Goal: Task Accomplishment & Management: Use online tool/utility

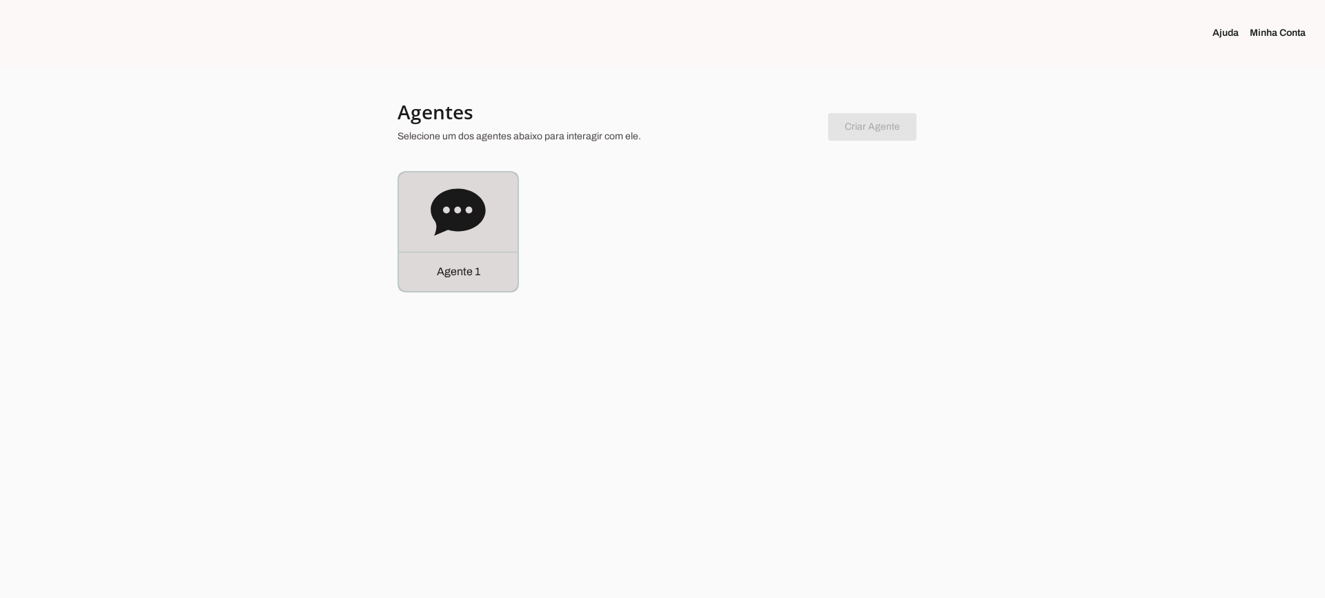
click at [461, 230] on icon at bounding box center [458, 211] width 55 height 47
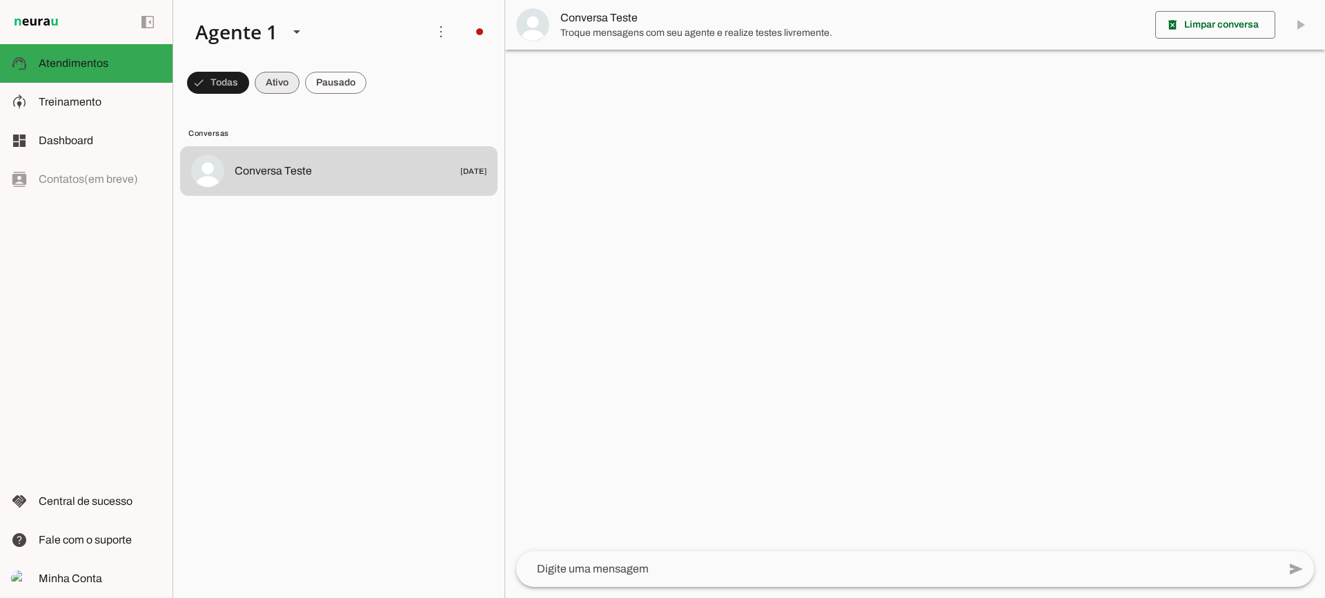
click at [249, 81] on span at bounding box center [218, 82] width 62 height 33
click at [237, 78] on span at bounding box center [212, 82] width 50 height 33
click at [237, 79] on span at bounding box center [212, 82] width 50 height 33
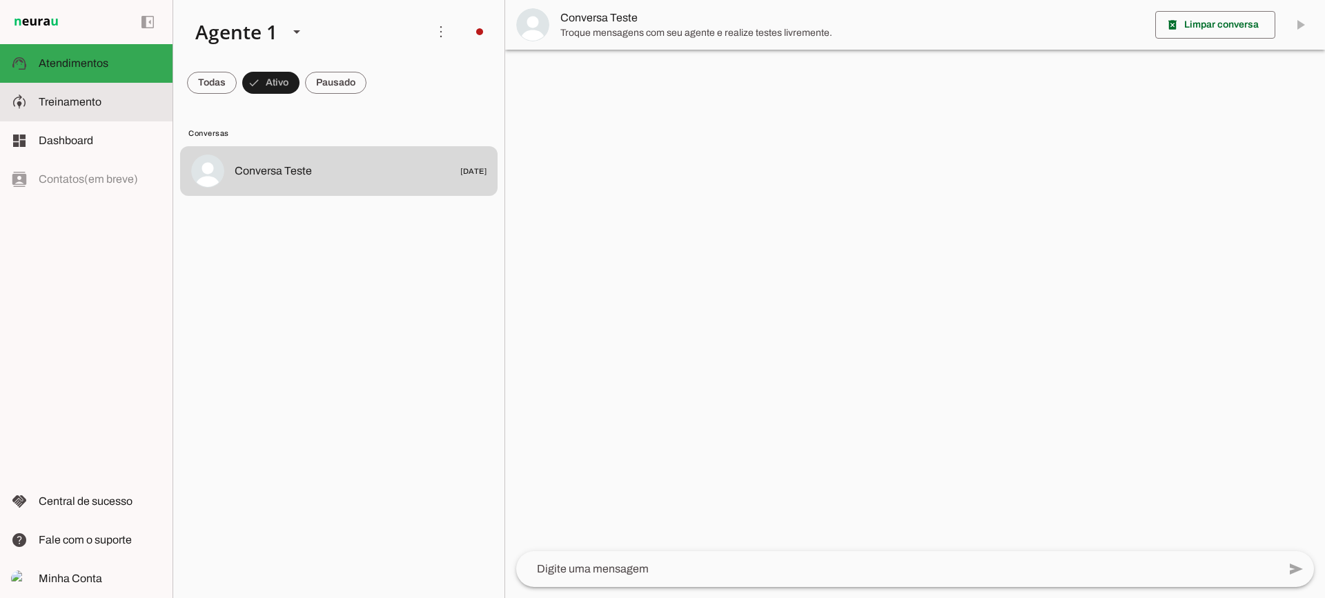
click at [141, 105] on slot at bounding box center [100, 102] width 123 height 17
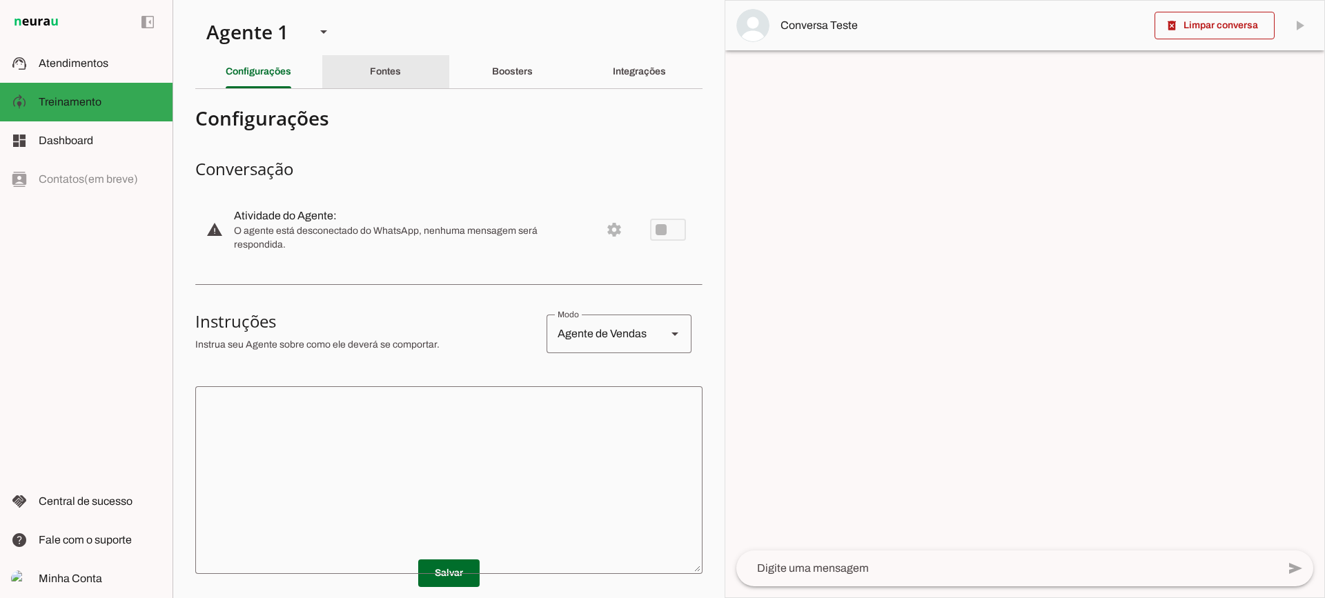
click at [385, 79] on div "Fontes" at bounding box center [385, 71] width 31 height 33
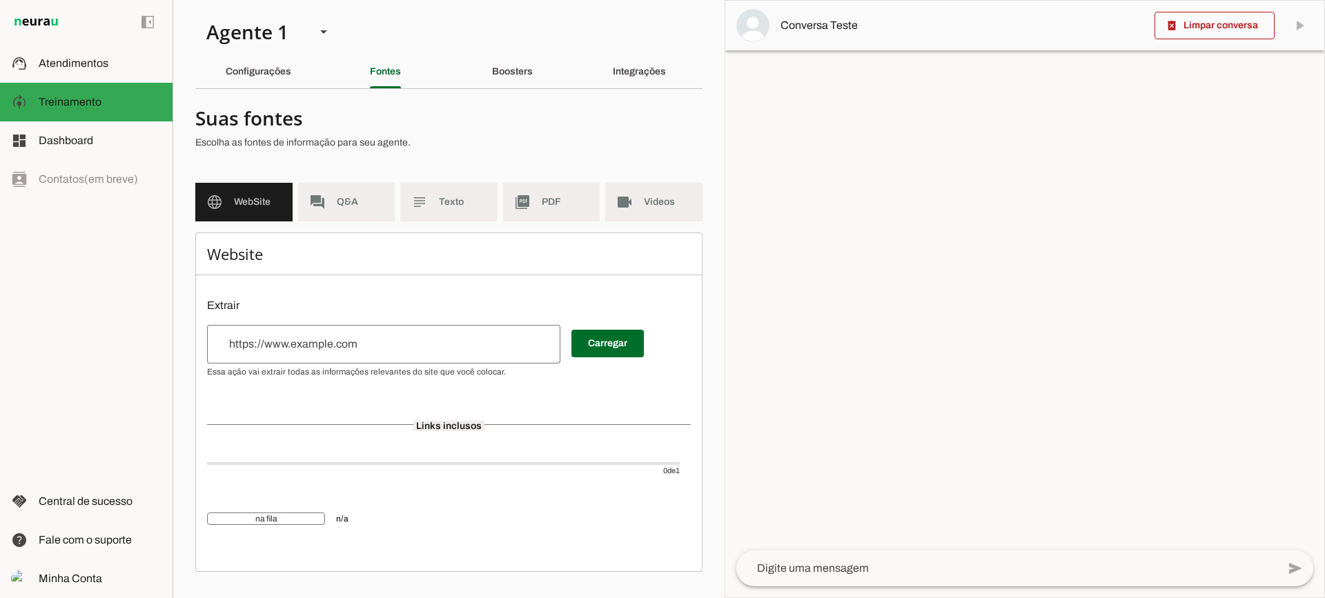
click at [456, 204] on span "Texto" at bounding box center [463, 202] width 48 height 14
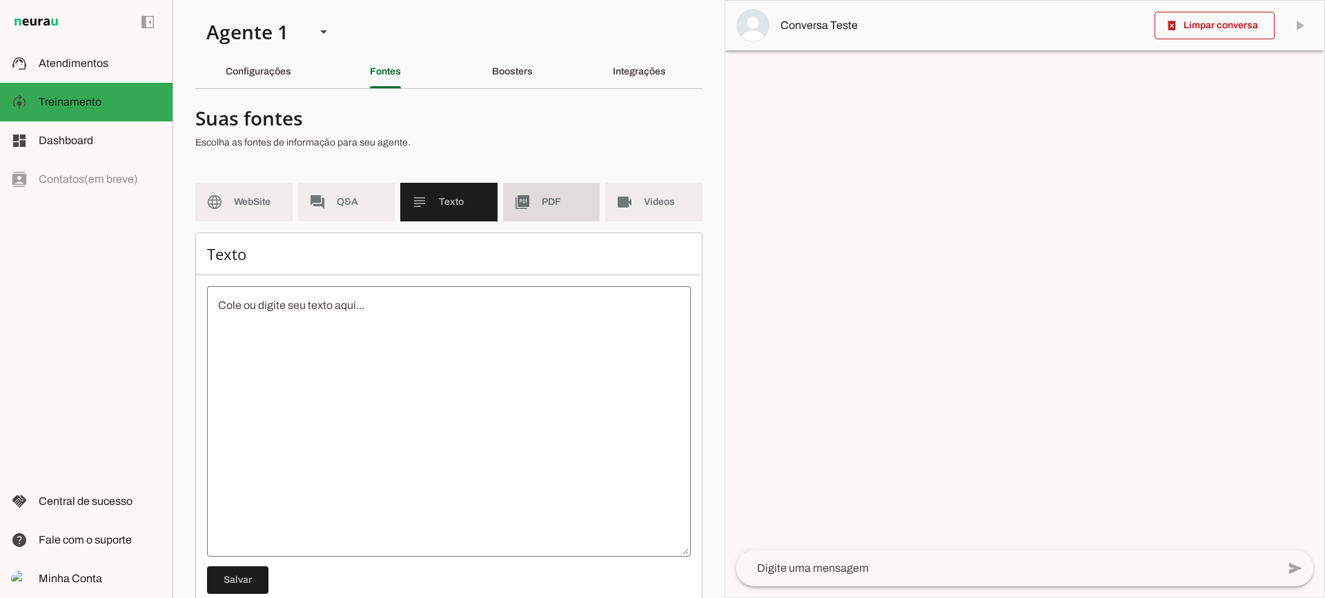
click at [525, 200] on md-item "picture_as_pdf PDF" at bounding box center [551, 202] width 97 height 39
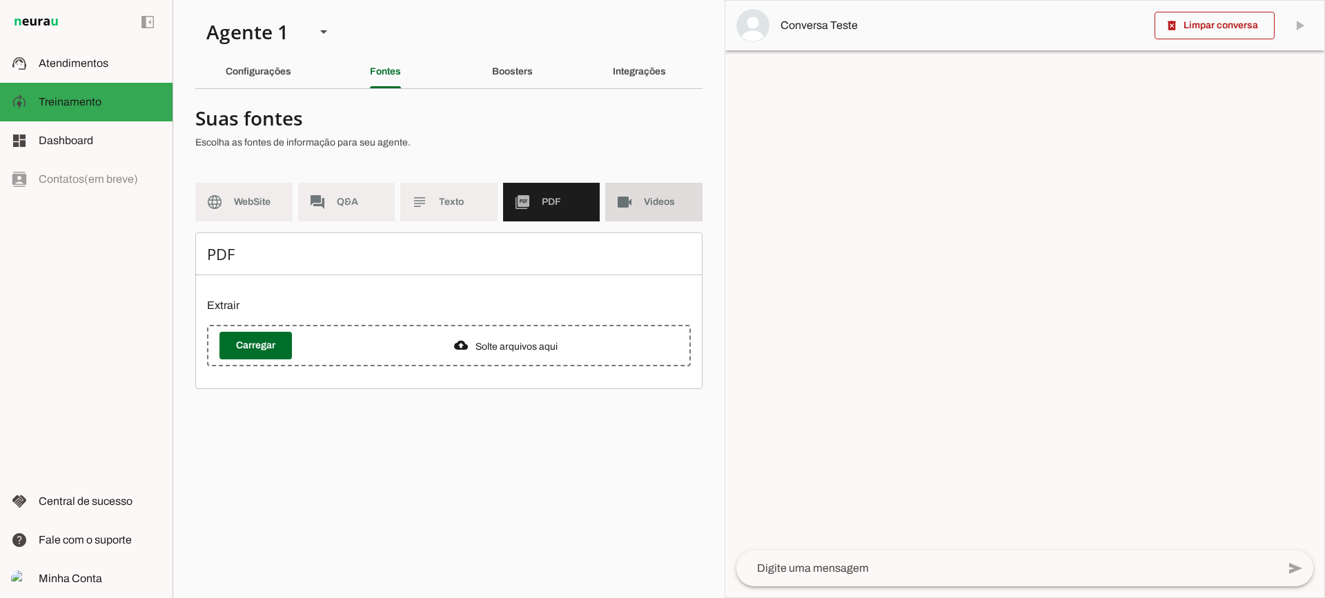
click at [665, 224] on md-list "language WebSite forum Q&A subject Texto picture_as_pdf PDF videocam Videos" at bounding box center [448, 208] width 507 height 50
click at [649, 209] on md-item "videocam Videos" at bounding box center [653, 202] width 97 height 39
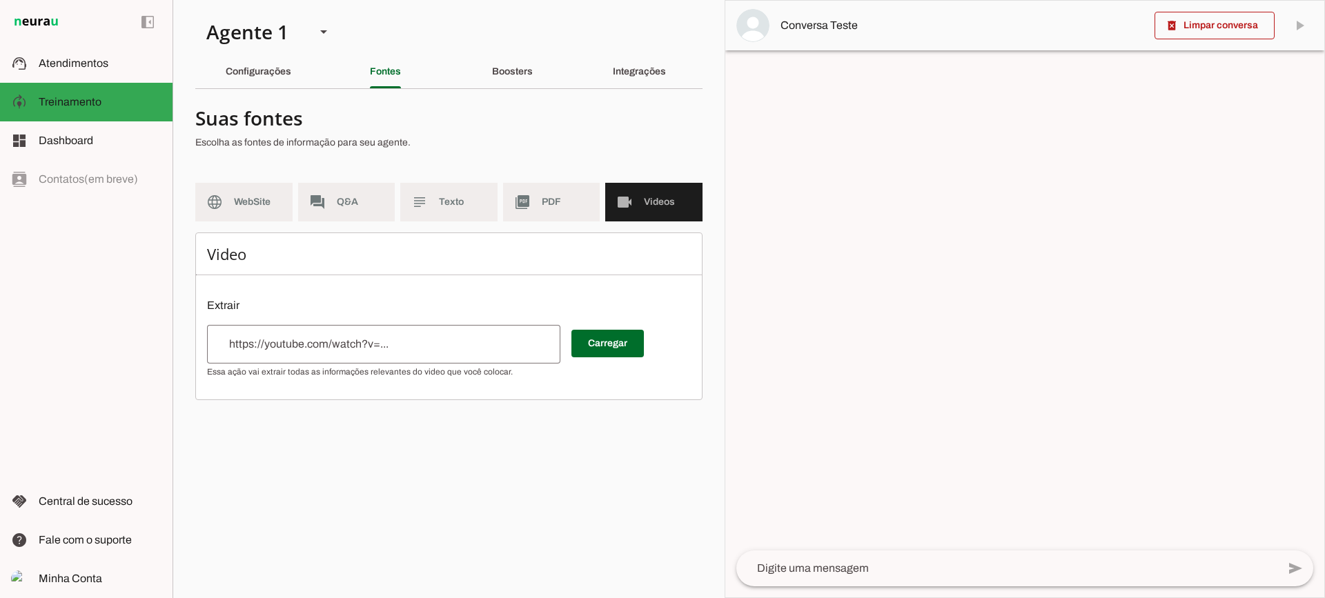
click at [555, 193] on md-item "picture_as_pdf PDF" at bounding box center [551, 202] width 97 height 39
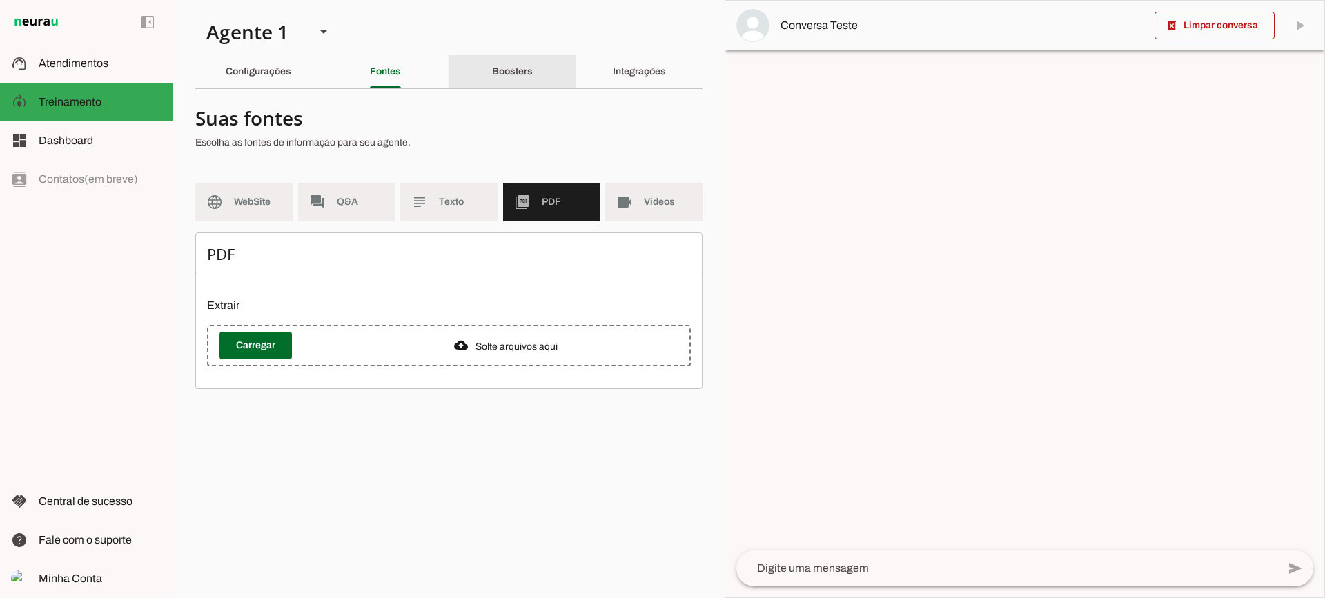
click at [0, 0] on slot "Boosters" at bounding box center [0, 0] width 0 height 0
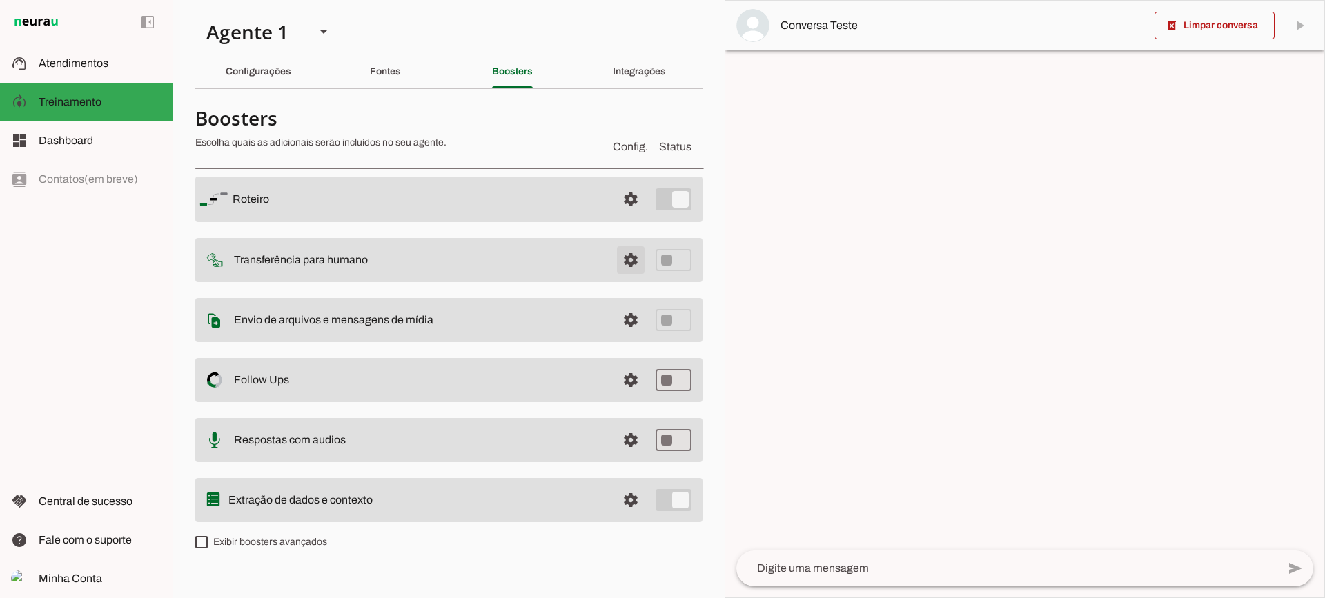
click at [627, 216] on span at bounding box center [630, 199] width 33 height 33
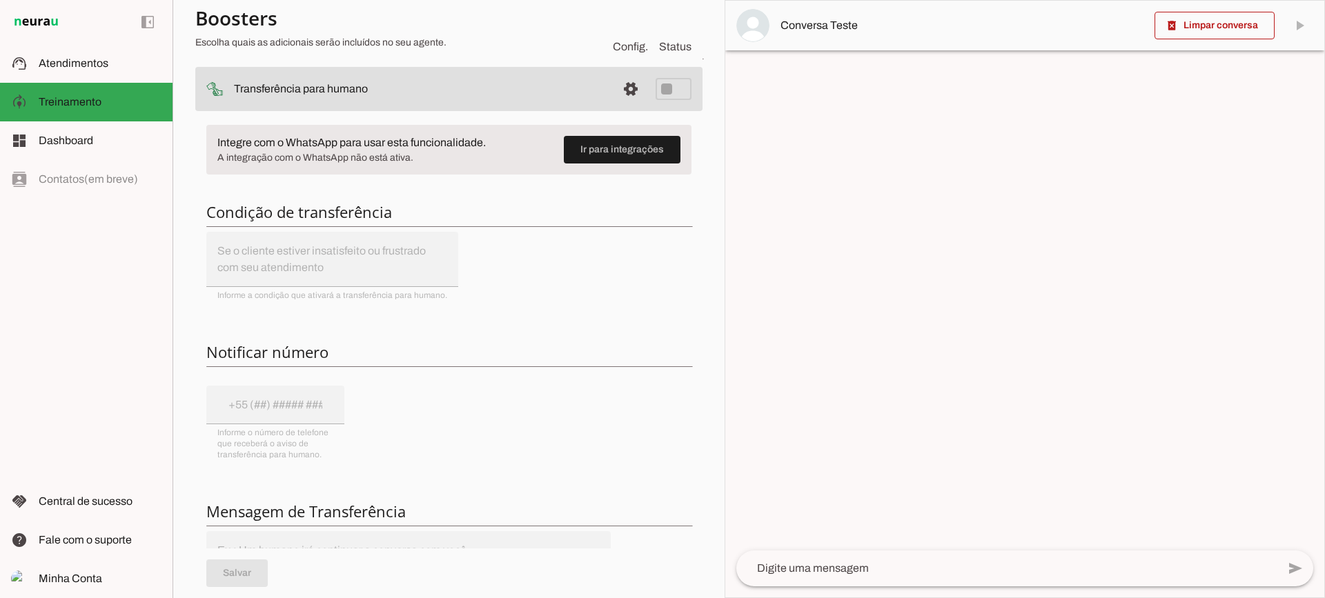
scroll to position [138, 0]
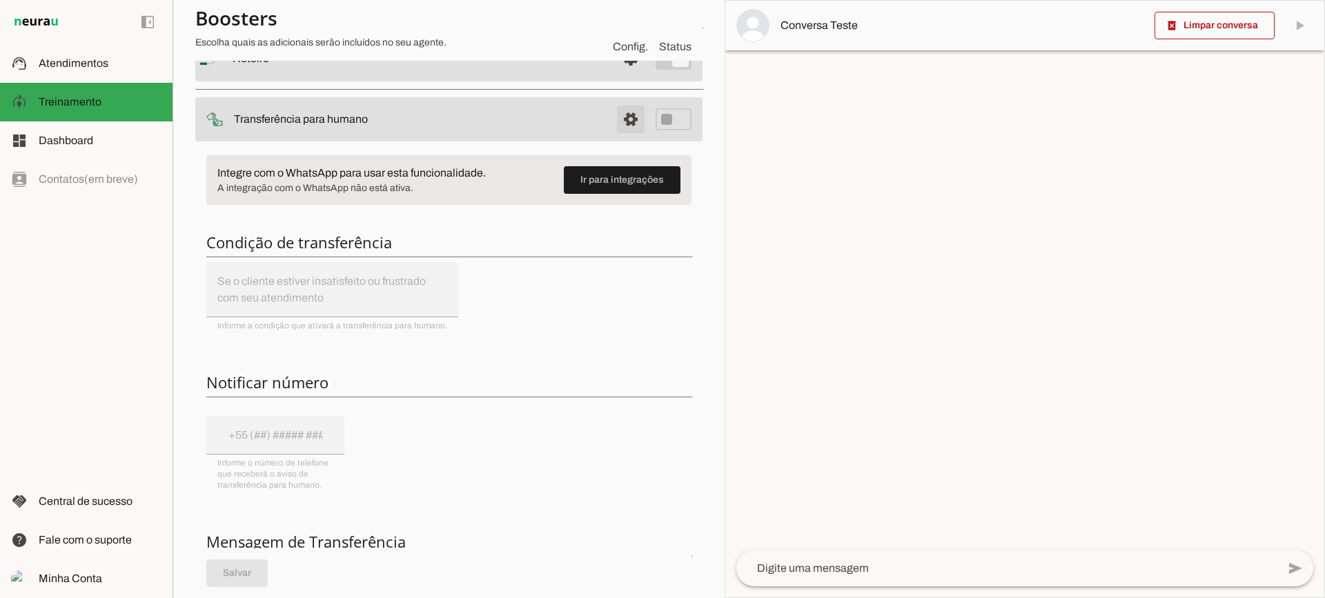
click at [619, 75] on span at bounding box center [630, 58] width 33 height 33
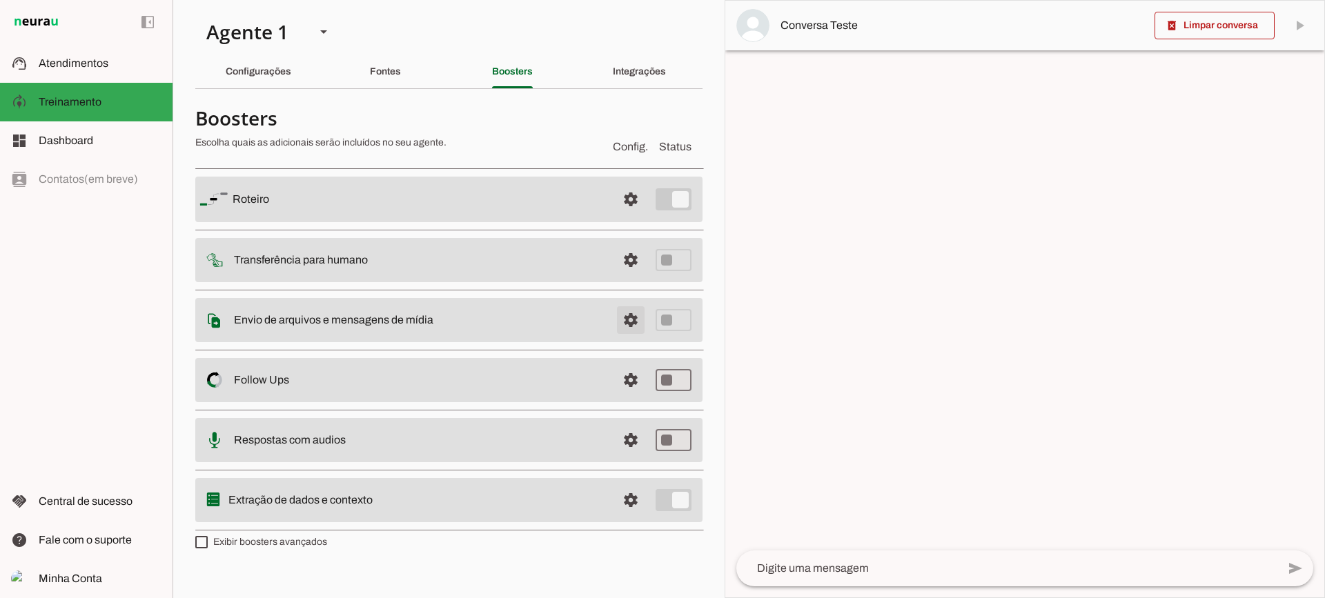
click at [632, 216] on span at bounding box center [630, 199] width 33 height 33
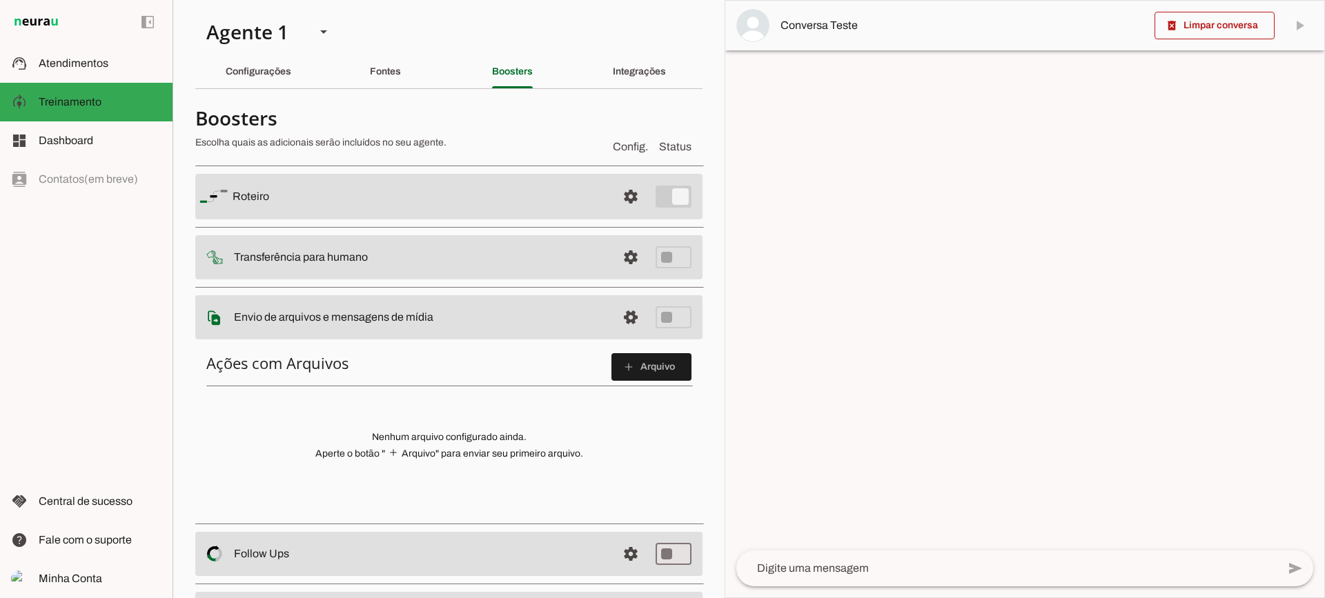
scroll to position [69, 0]
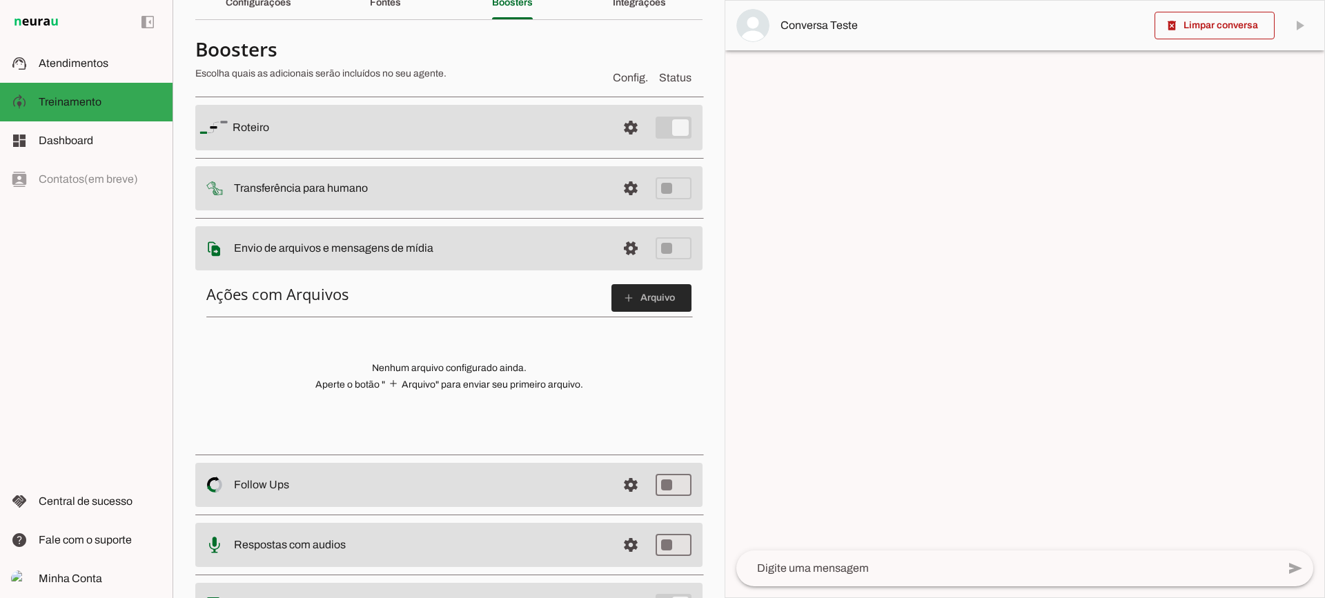
click at [656, 296] on span at bounding box center [652, 298] width 80 height 33
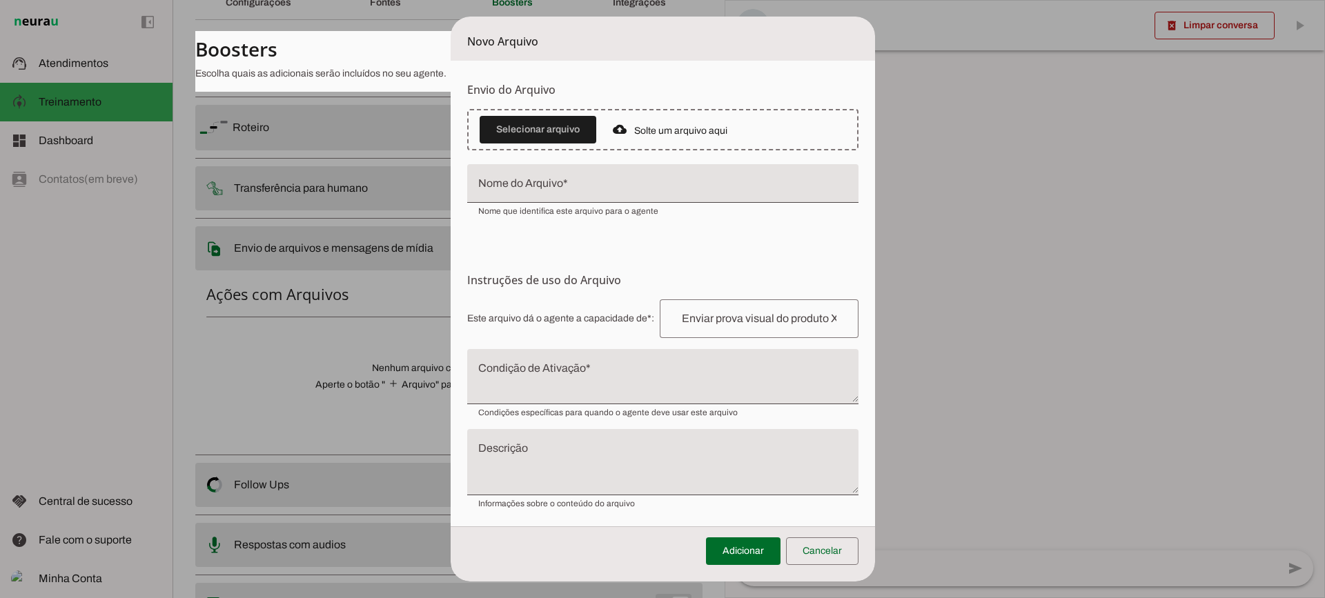
click at [536, 371] on textarea "Condição de Ativação" at bounding box center [662, 382] width 391 height 33
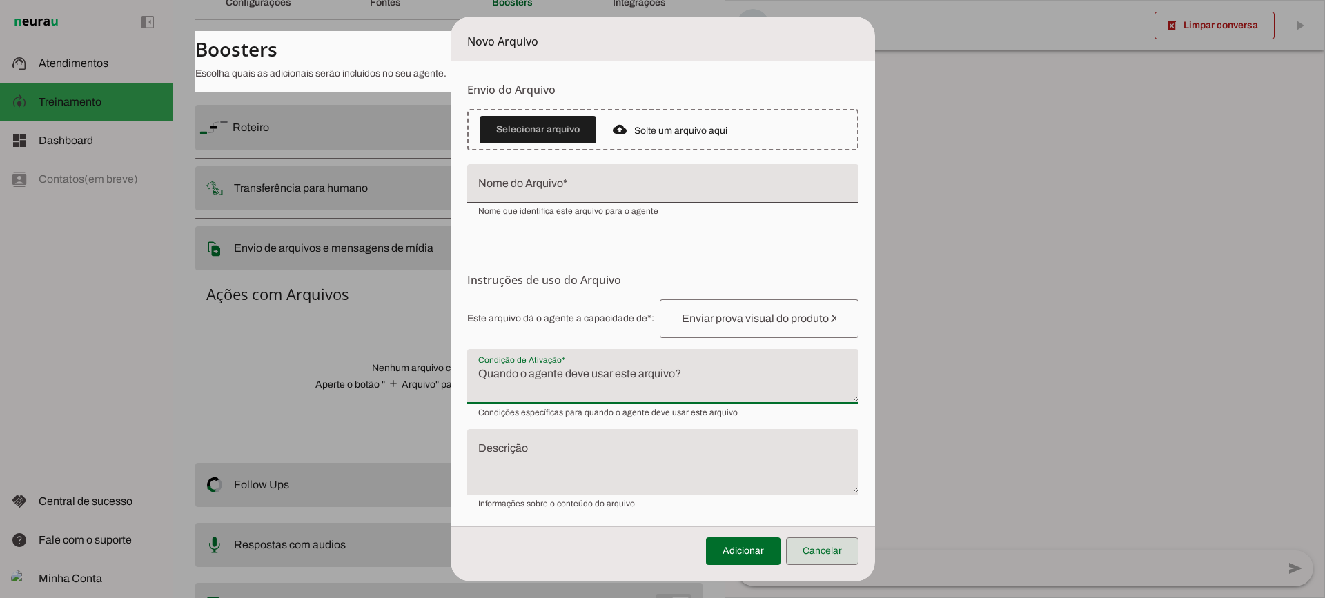
click at [843, 545] on span at bounding box center [822, 551] width 72 height 33
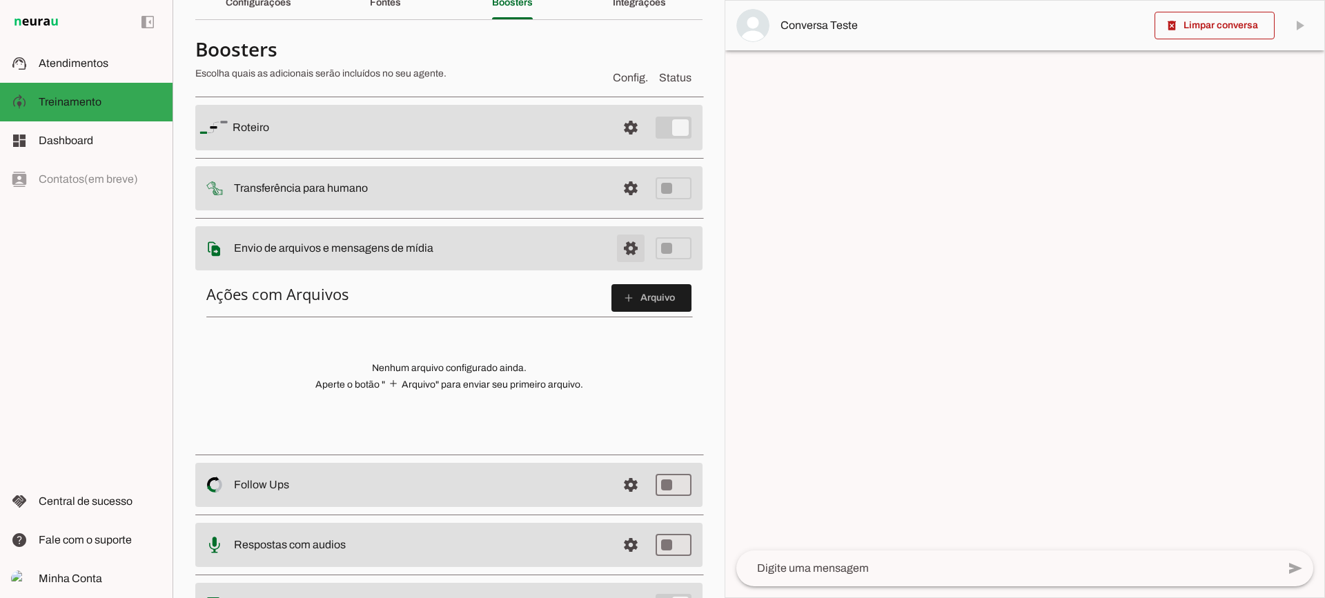
click at [616, 144] on span at bounding box center [630, 127] width 33 height 33
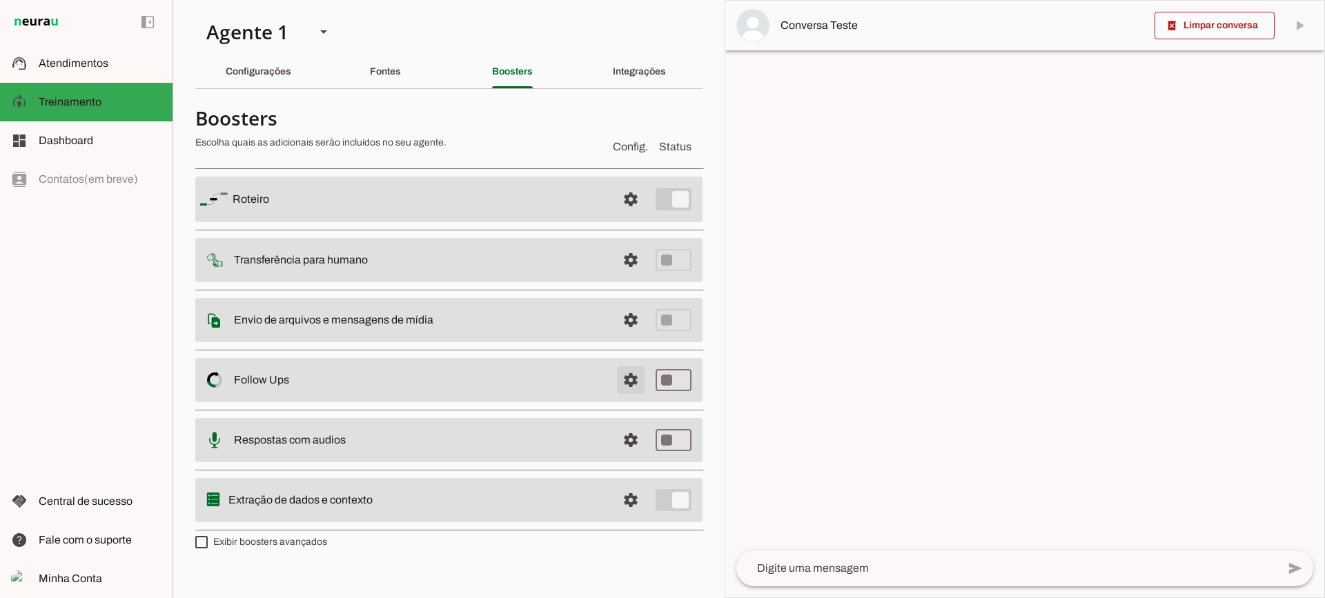
click at [638, 216] on span at bounding box center [630, 199] width 33 height 33
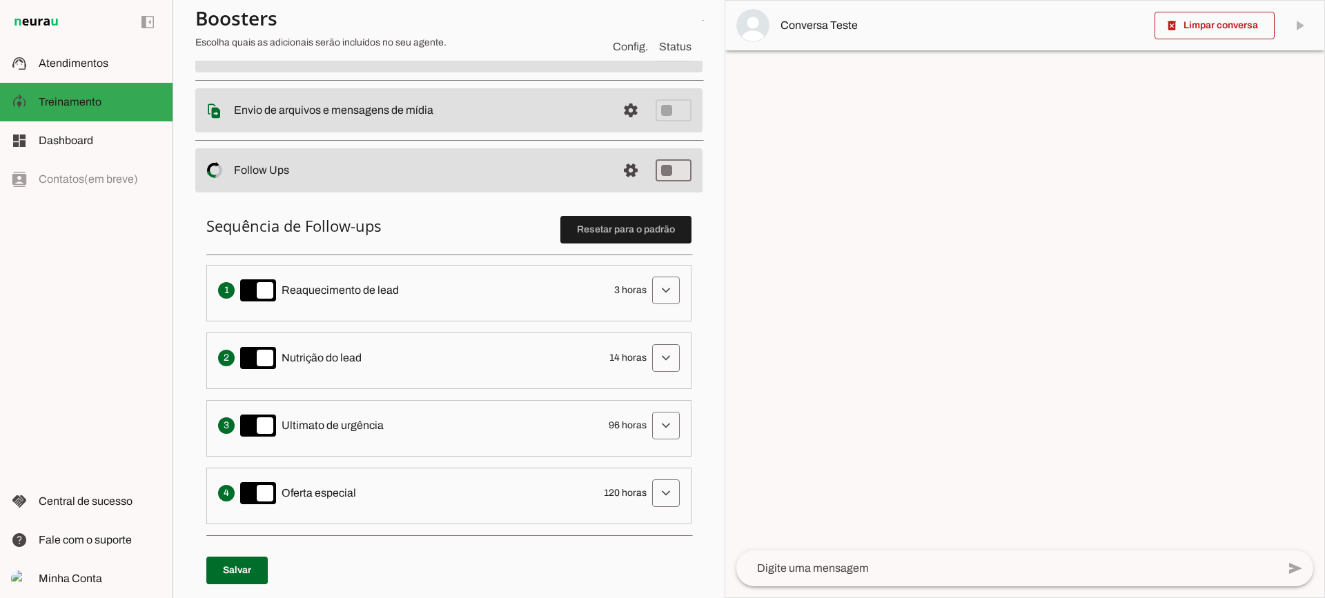
scroll to position [276, 0]
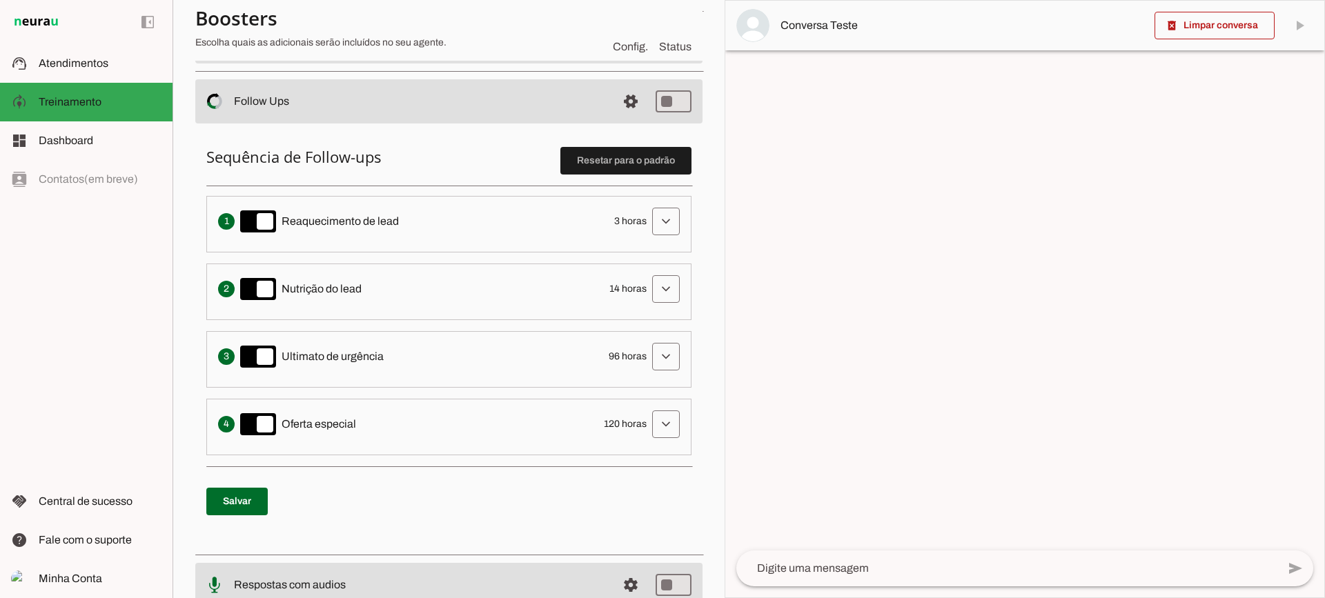
click at [651, 226] on span at bounding box center [665, 221] width 33 height 33
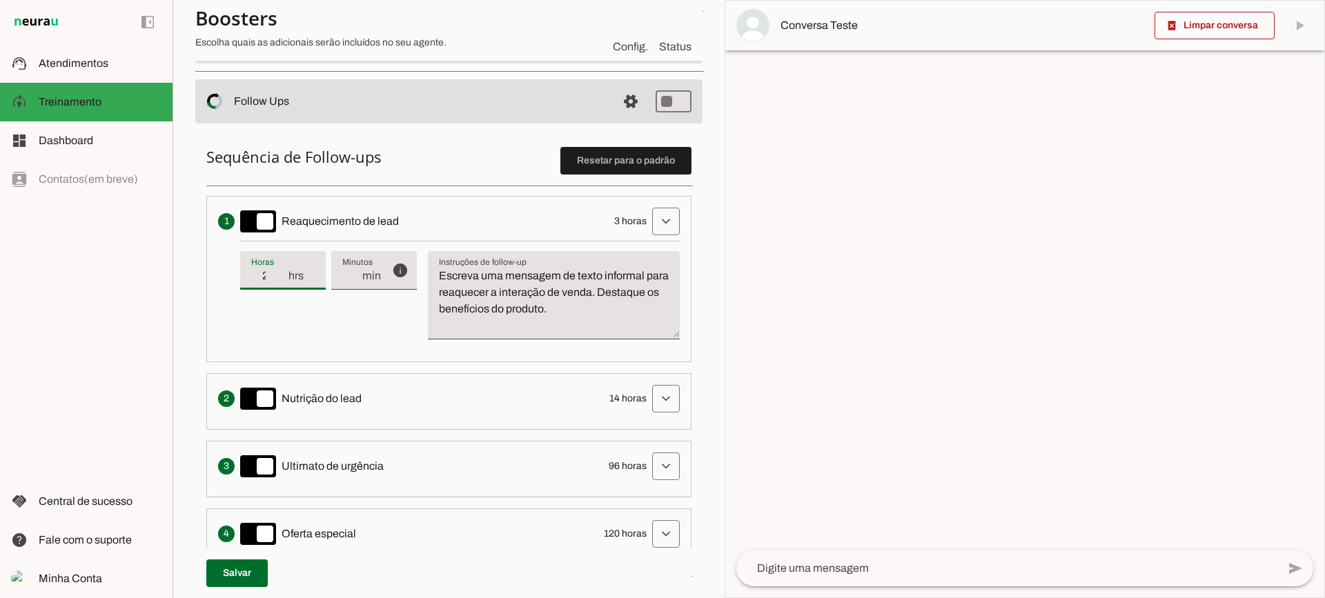
type input "2"
type md-filled-text-field "2"
click at [284, 280] on input "2" at bounding box center [269, 276] width 36 height 17
type input "1"
type md-filled-text-field "1"
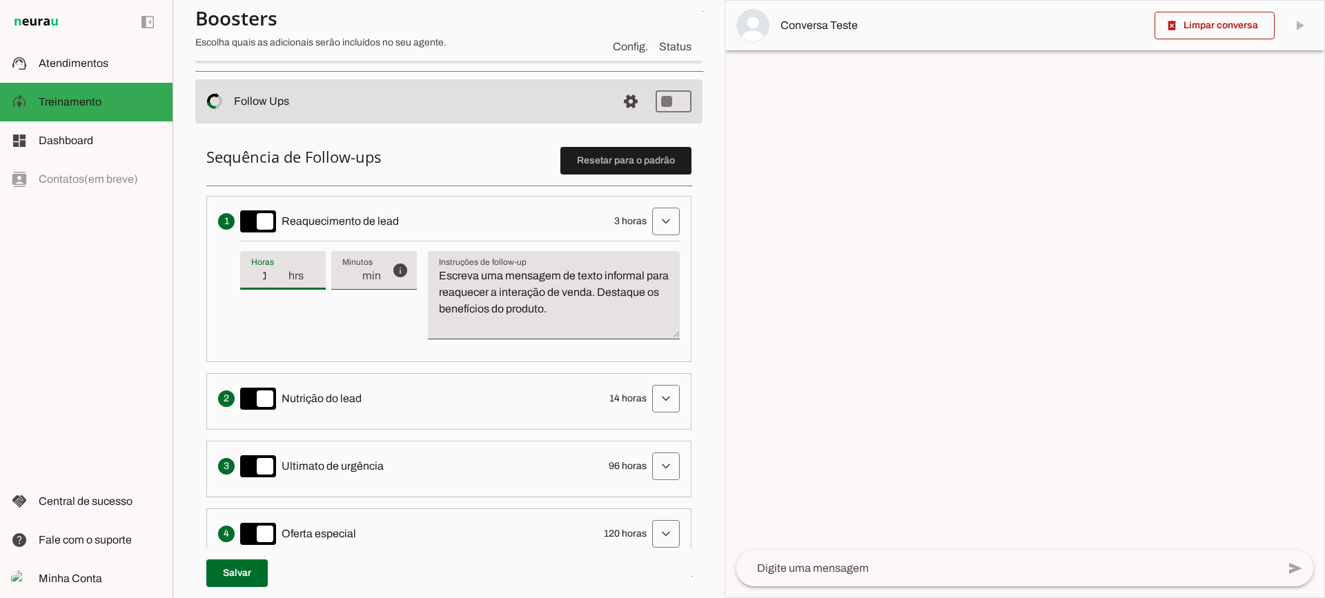
click at [284, 280] on input "1" at bounding box center [269, 276] width 36 height 17
type input "2"
type md-filled-text-field "2"
click at [286, 268] on input "2" at bounding box center [269, 276] width 36 height 17
type input "3"
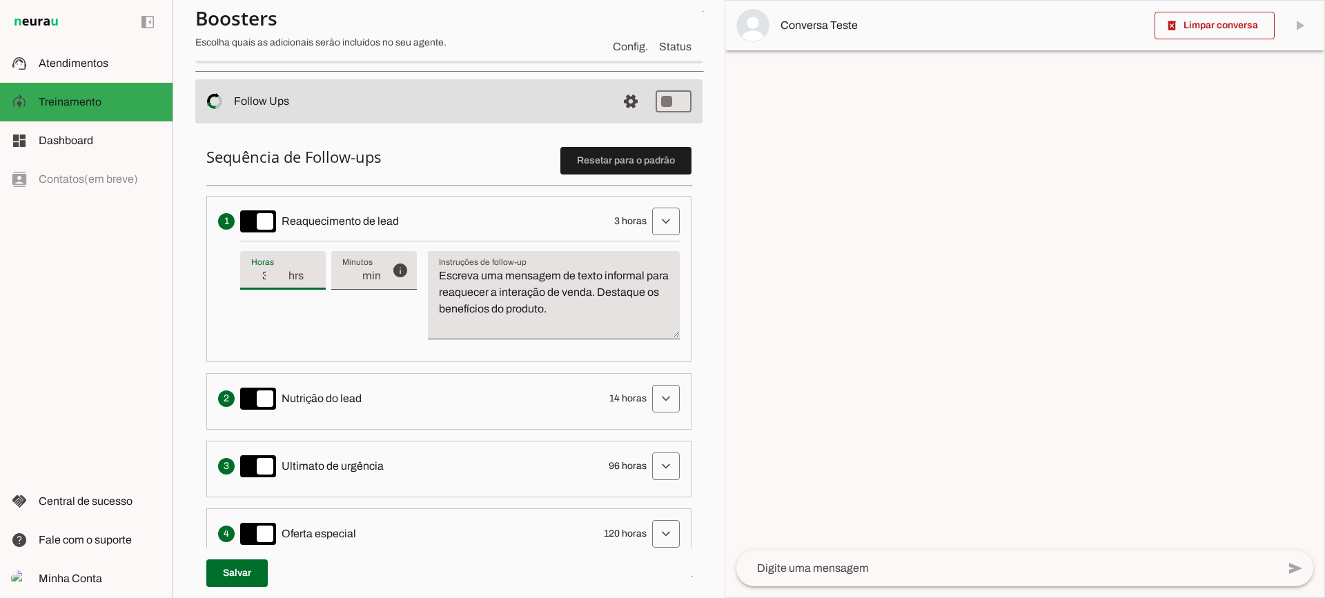
type md-filled-text-field "3"
click at [286, 268] on input "3" at bounding box center [269, 276] width 36 height 17
click at [472, 268] on textarea "Escreva uma mensagem de texto informal para reaquecer a interação de venda. Des…" at bounding box center [554, 301] width 252 height 66
click at [485, 291] on textarea "Escreva uma mensagem de texto informal para reaquecer a interação de venda. Des…" at bounding box center [554, 301] width 252 height 66
drag, startPoint x: 511, startPoint y: 302, endPoint x: 360, endPoint y: 260, distance: 156.9
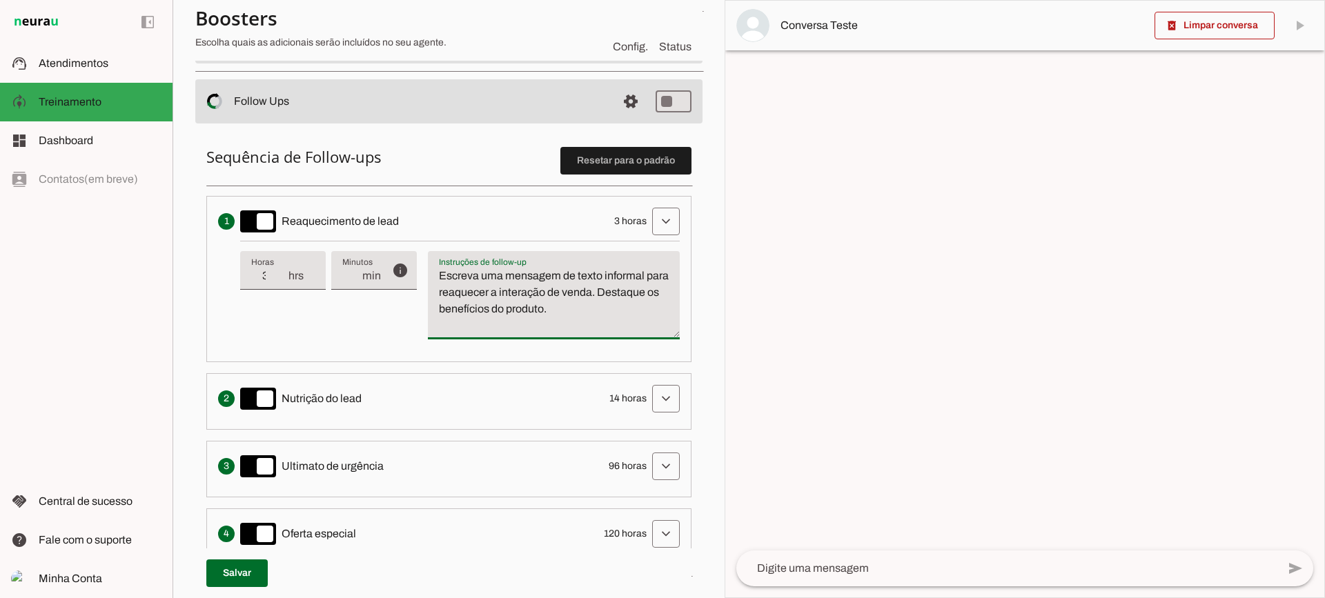
click at [360, 260] on div "info Tempo de atraso / inatividade O tempo de atraso é o tempo de inatividade d…" at bounding box center [460, 296] width 440 height 110
type textarea "Escreva uma mensagem de texto informal para reaquecer a interação de venda. Des…"
click at [466, 284] on textarea "Escreva uma mensagem de texto informal para reaquecer a interação de venda. Des…" at bounding box center [554, 301] width 252 height 66
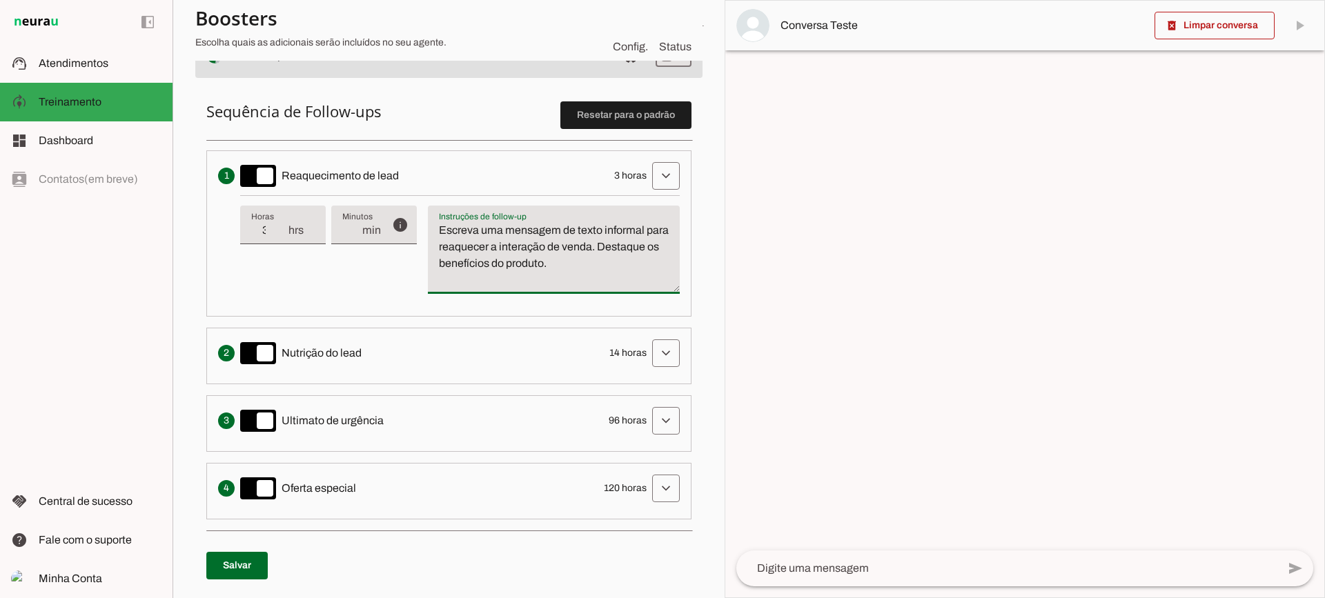
scroll to position [345, 0]
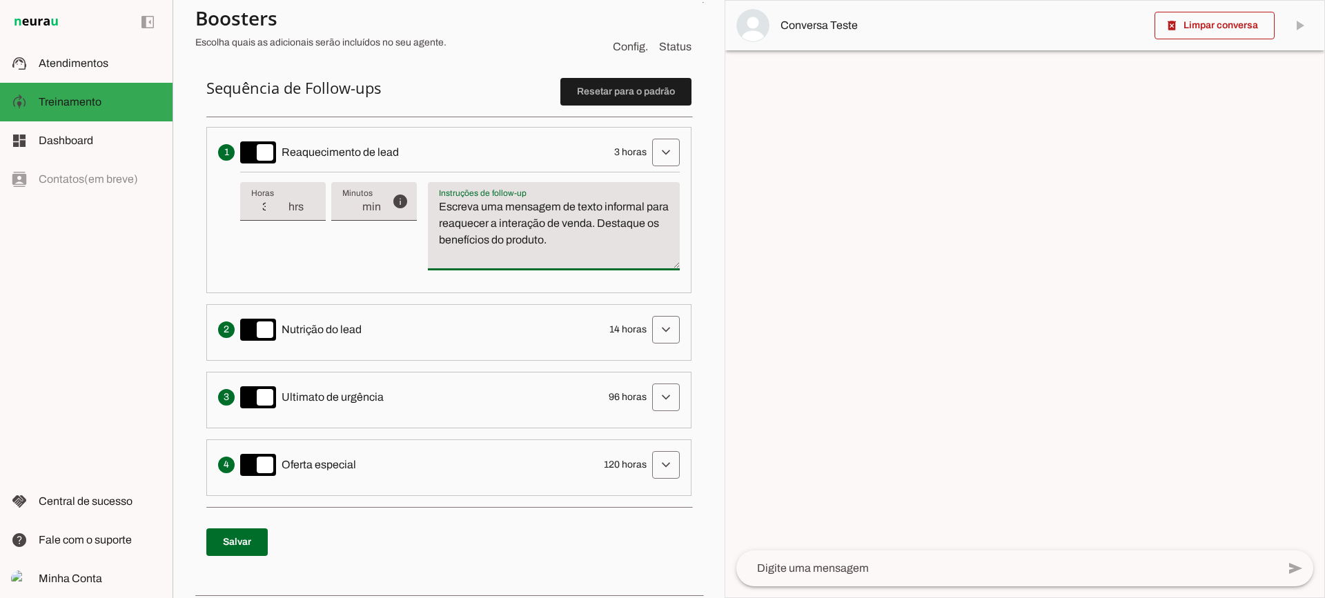
click at [633, 163] on div "Envia uma mensagem para reengajar leads que pararam de responder, incentivando-…" at bounding box center [449, 153] width 462 height 28
click at [652, 153] on span at bounding box center [665, 152] width 33 height 33
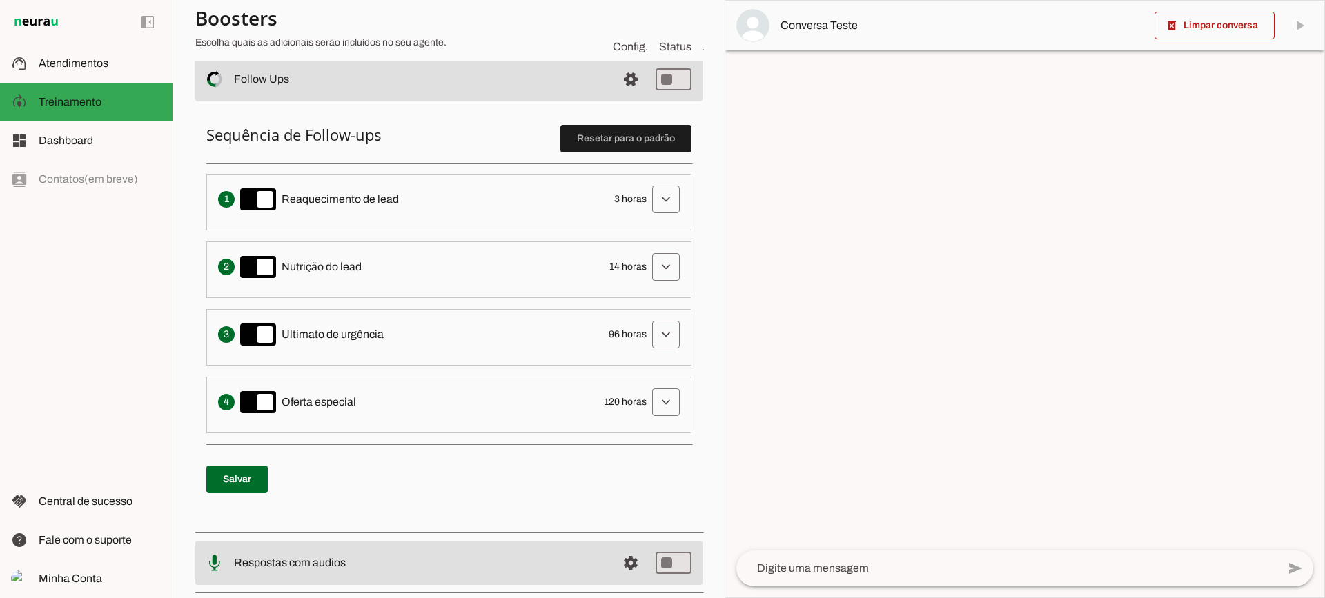
scroll to position [276, 0]
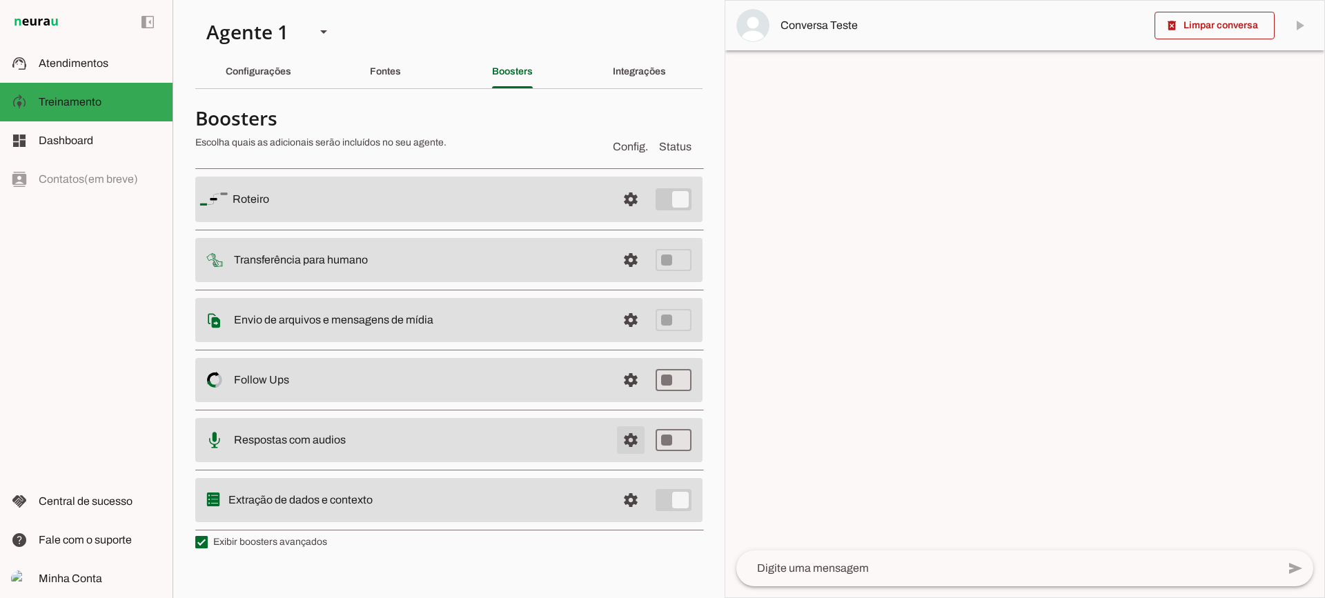
click at [621, 216] on span at bounding box center [630, 199] width 33 height 33
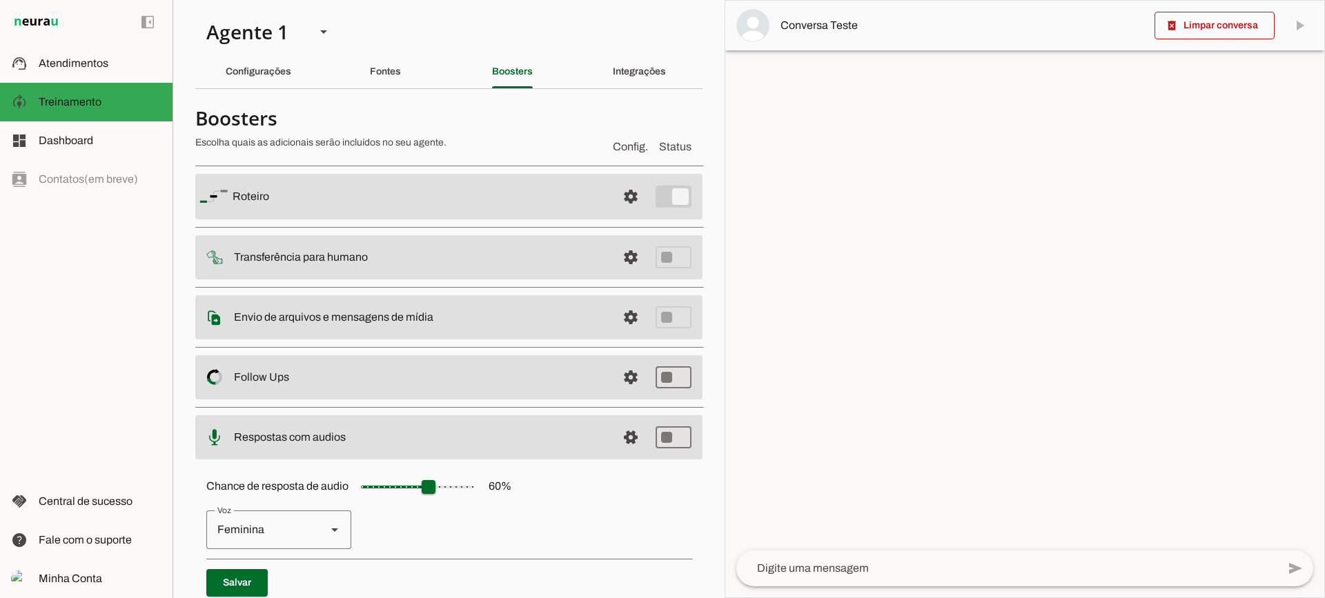
scroll to position [126, 0]
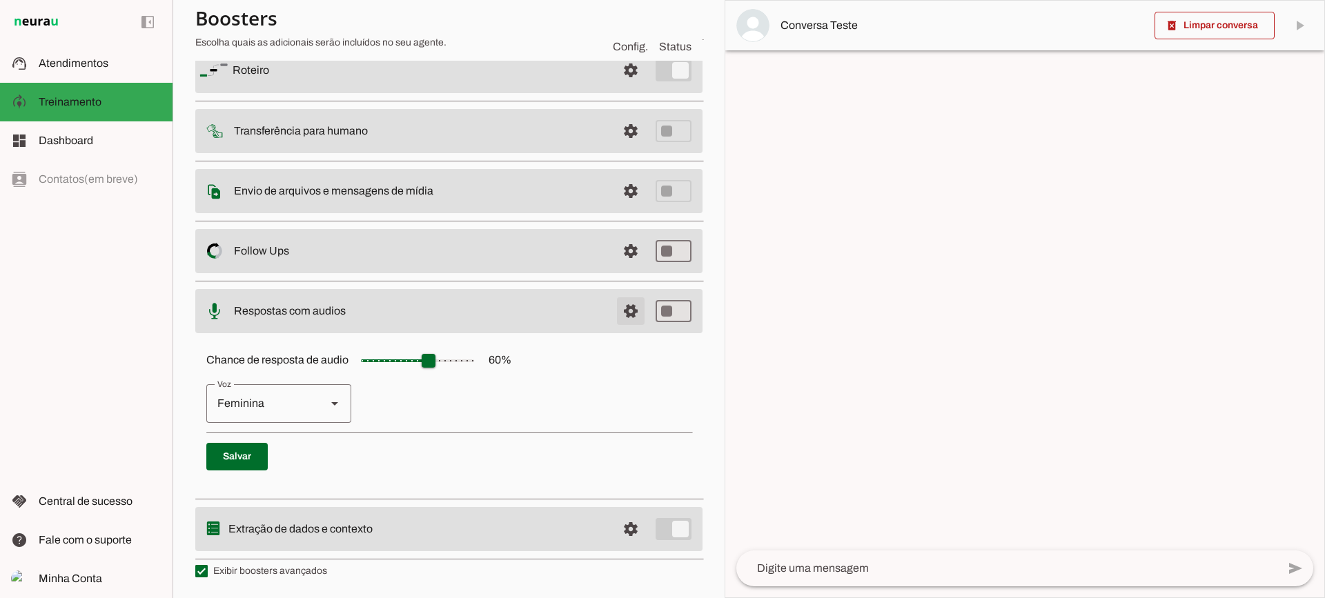
click at [618, 87] on span at bounding box center [630, 70] width 33 height 33
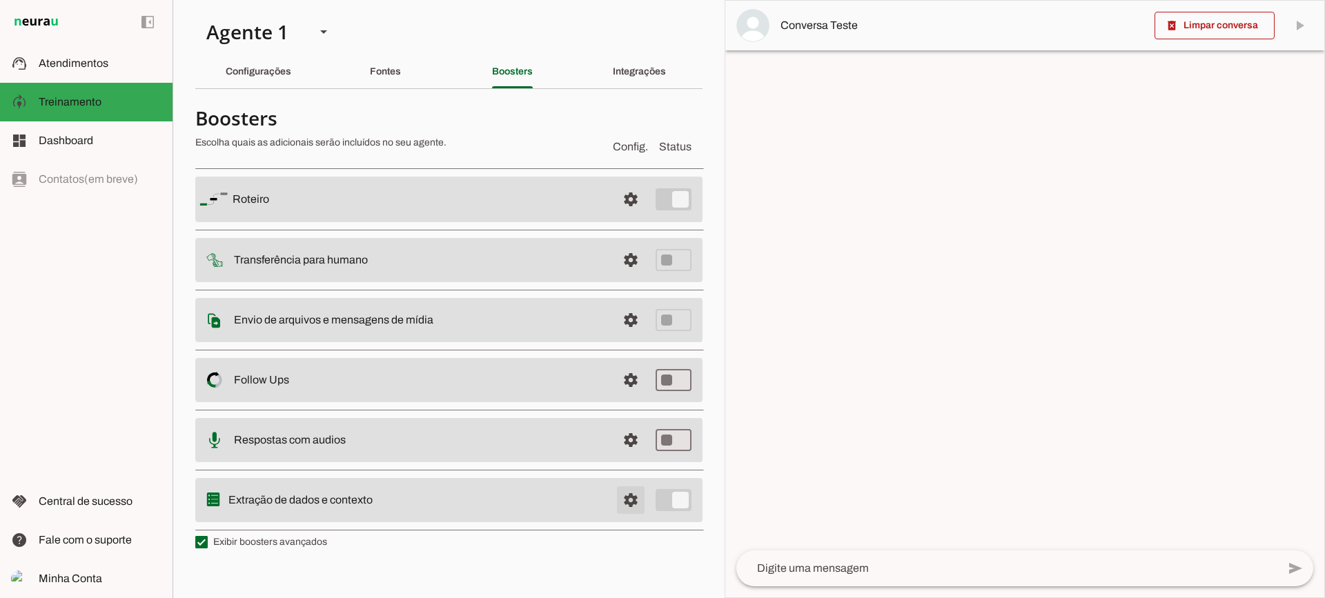
click at [636, 216] on span at bounding box center [630, 199] width 33 height 33
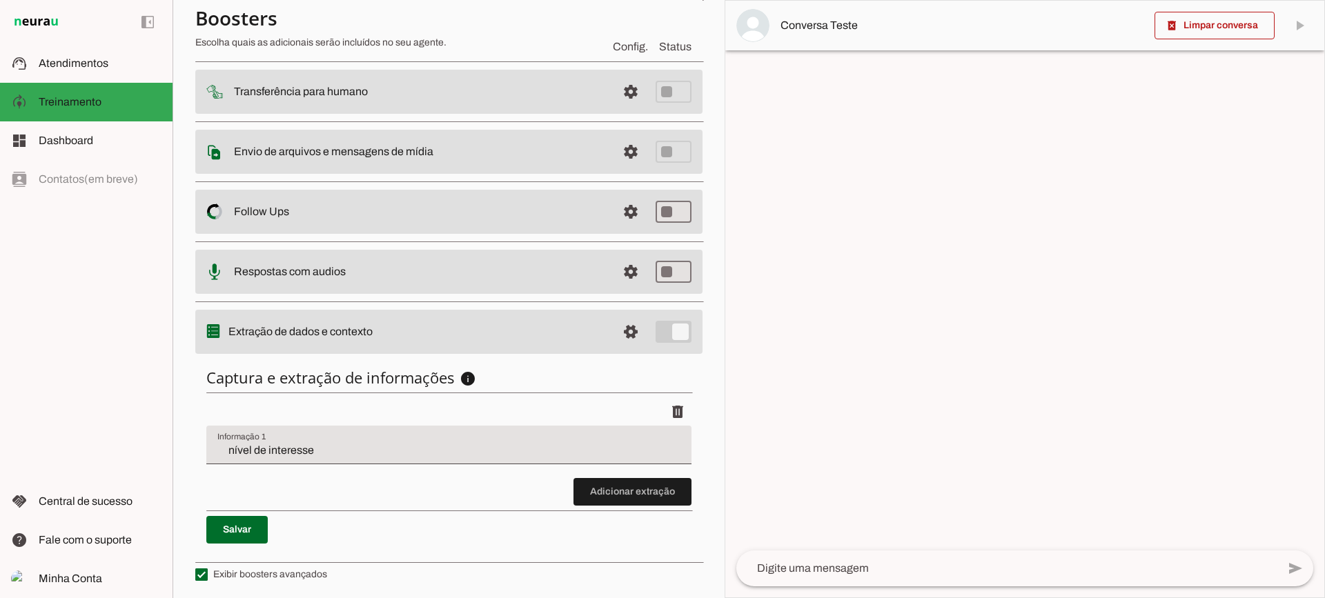
scroll to position [169, 0]
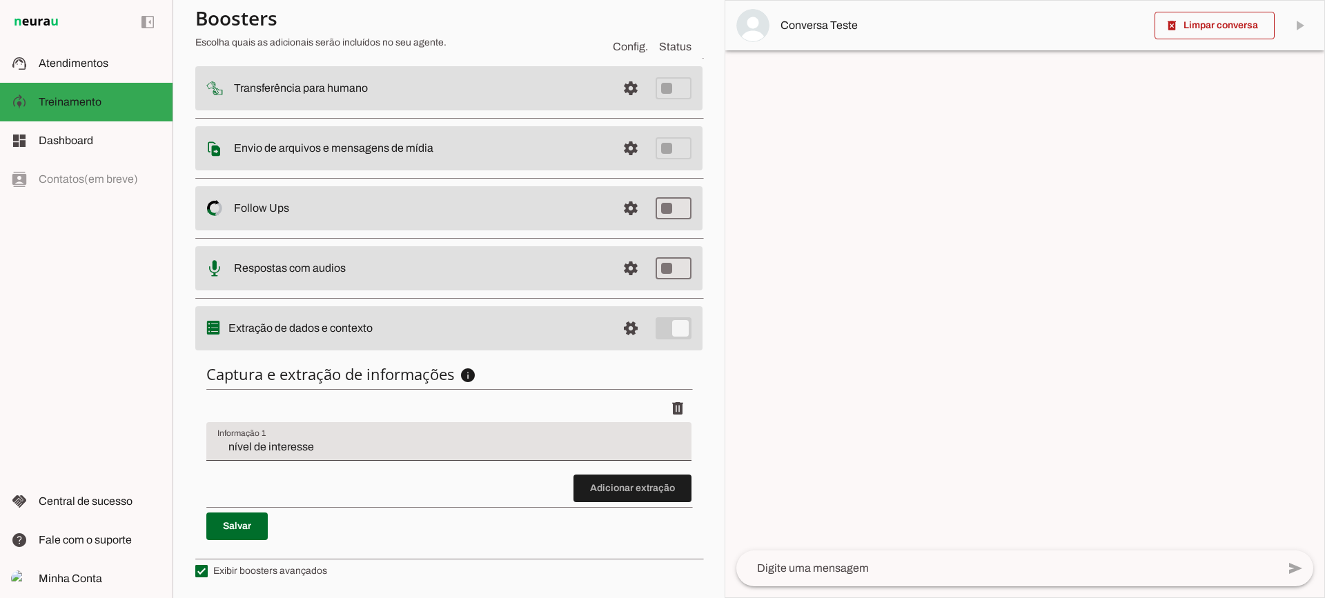
click at [312, 447] on input "nível de interesse" at bounding box center [448, 447] width 463 height 17
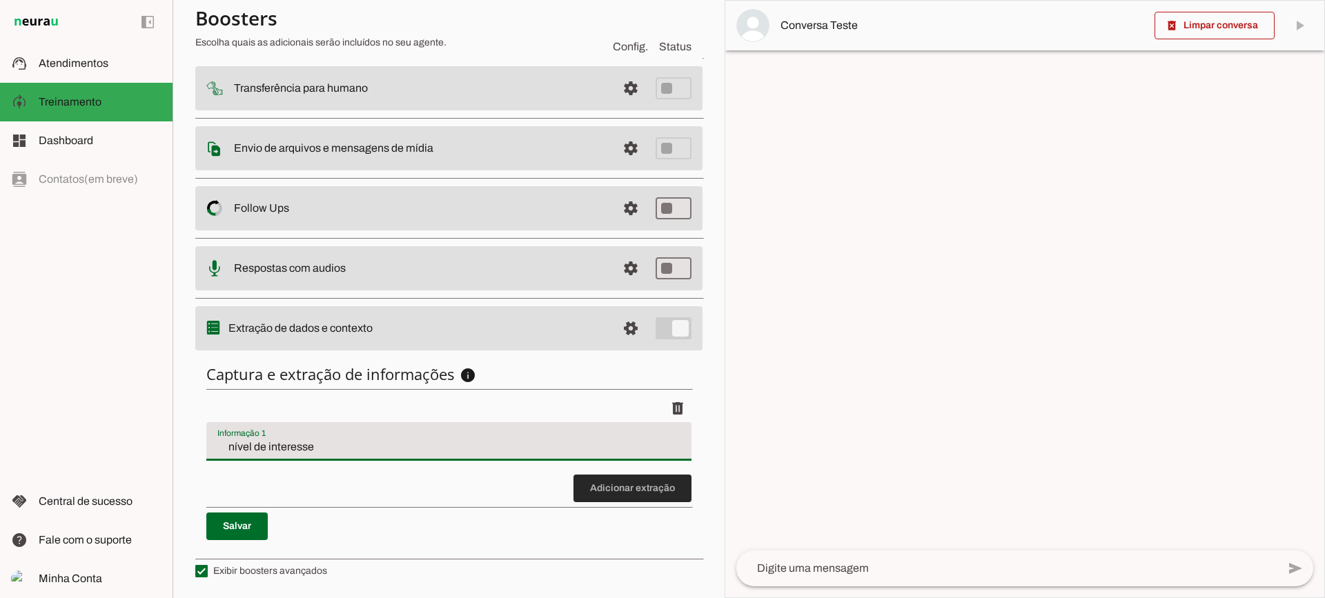
click at [629, 489] on span at bounding box center [633, 488] width 118 height 33
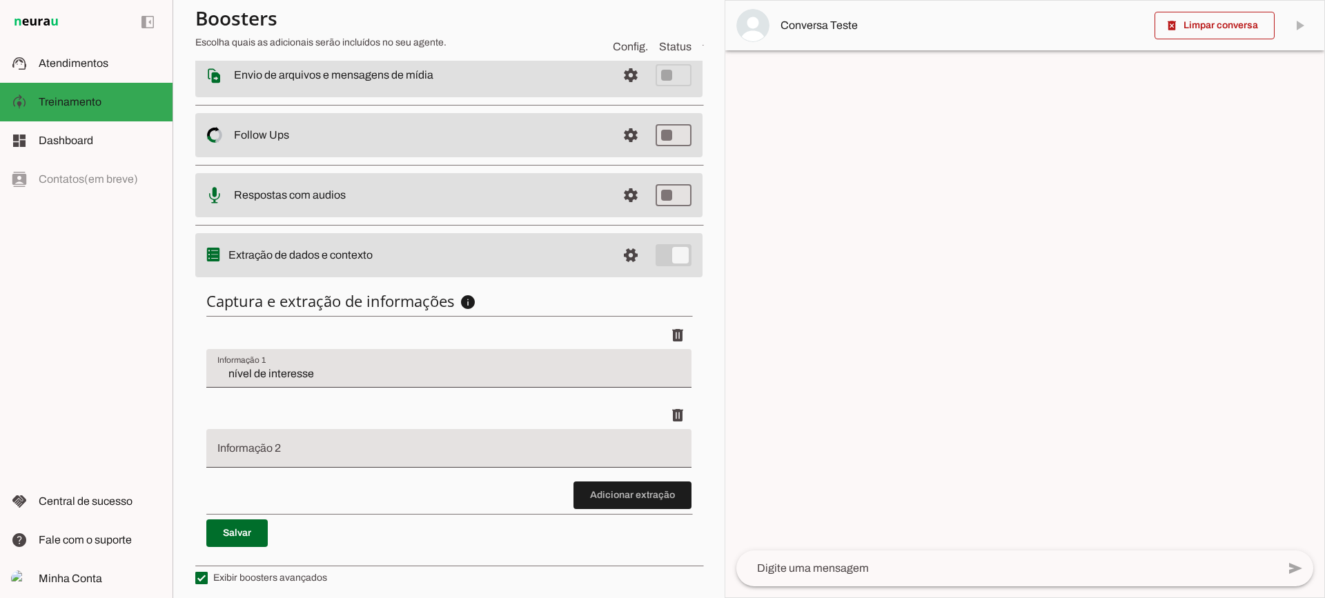
scroll to position [249, 0]
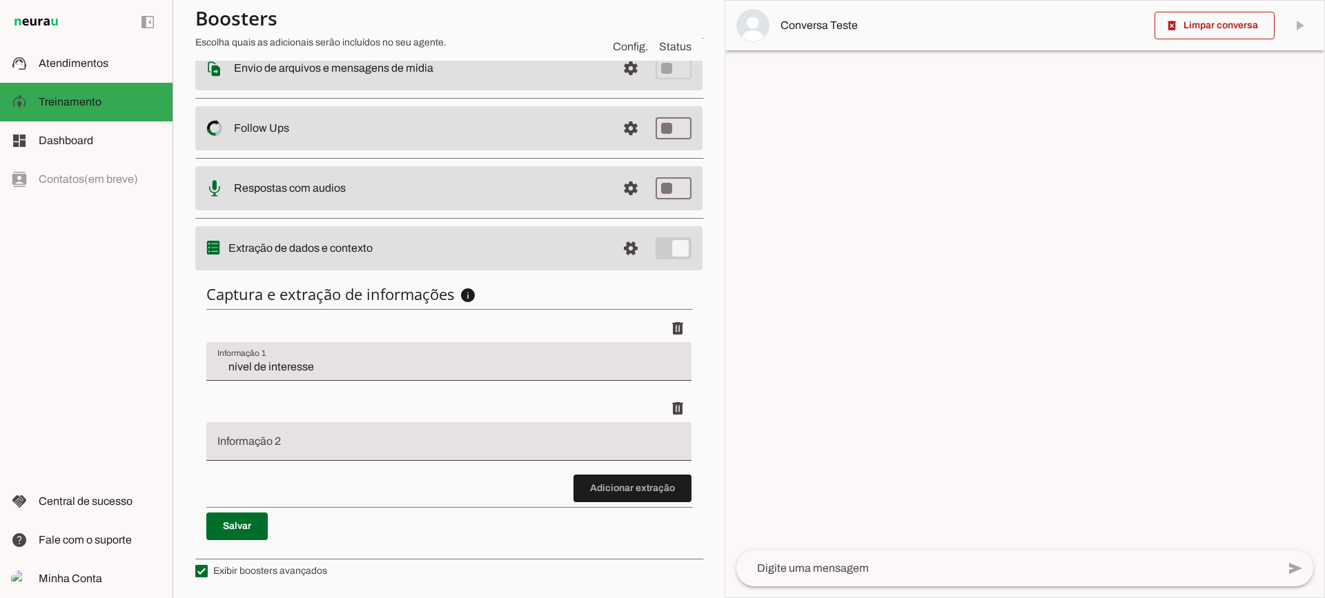
click at [655, 470] on li "delete" at bounding box center [448, 435] width 485 height 80
click at [629, 479] on span at bounding box center [633, 488] width 118 height 33
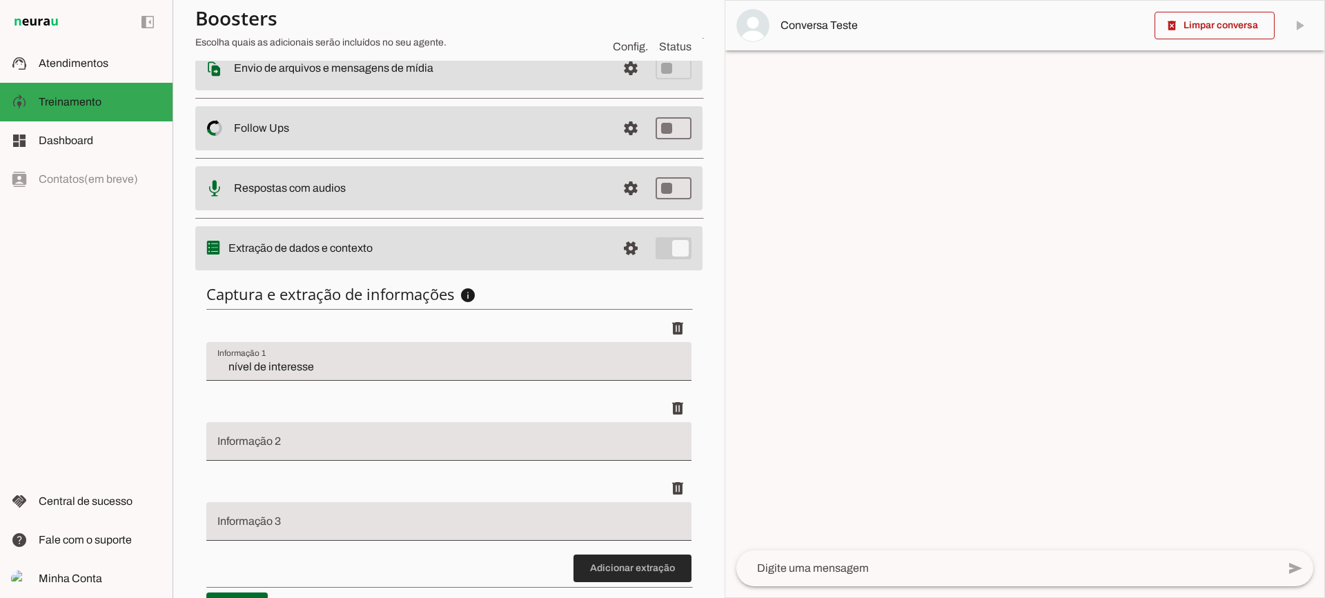
click at [622, 571] on span at bounding box center [633, 568] width 118 height 33
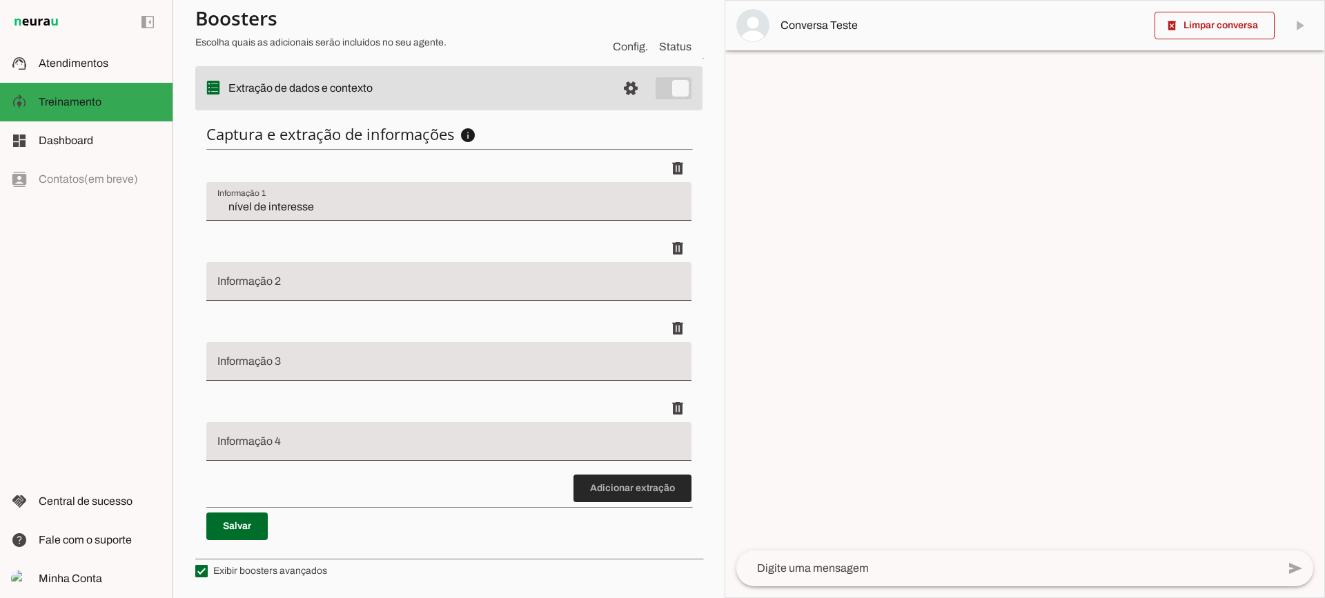
click at [616, 498] on span at bounding box center [633, 488] width 118 height 33
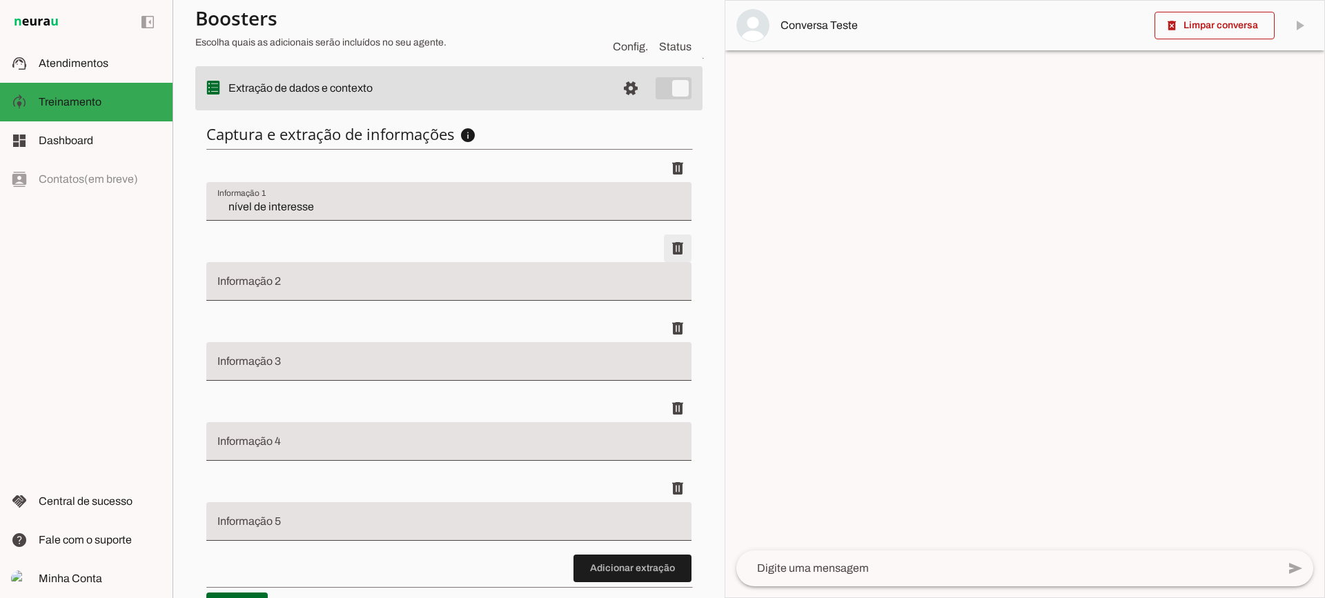
click at [674, 185] on span at bounding box center [677, 168] width 33 height 33
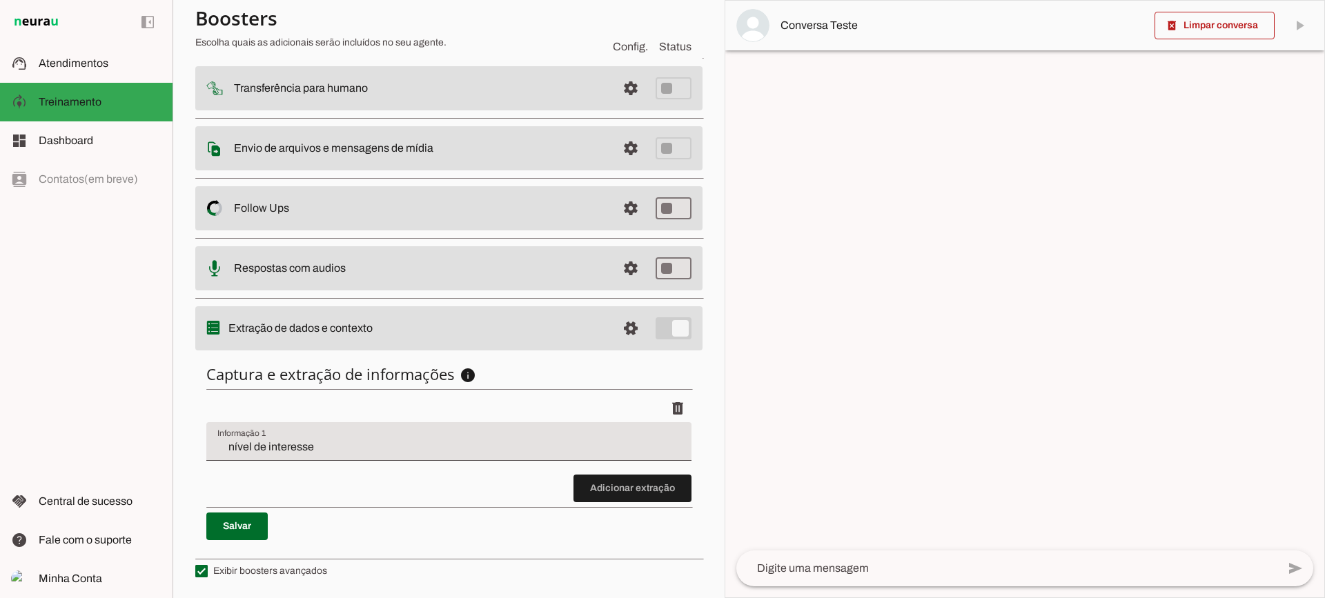
scroll to position [169, 0]
click at [142, 64] on slot at bounding box center [100, 63] width 123 height 17
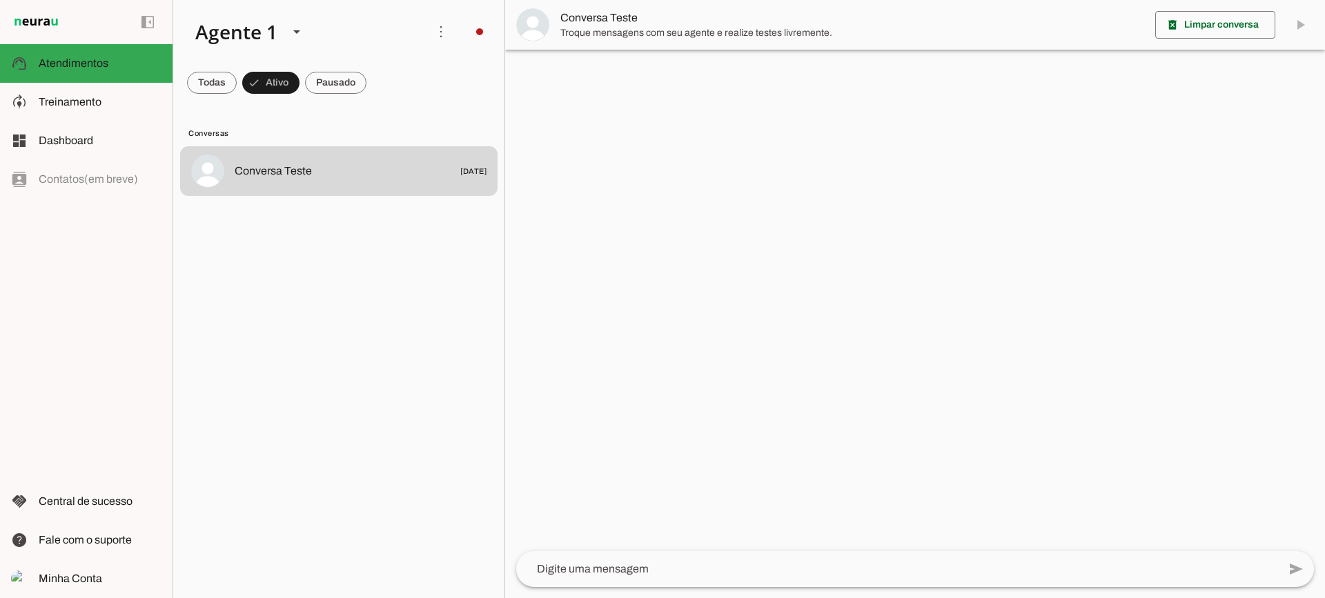
click at [594, 19] on span "Conversa Teste" at bounding box center [852, 18] width 584 height 17
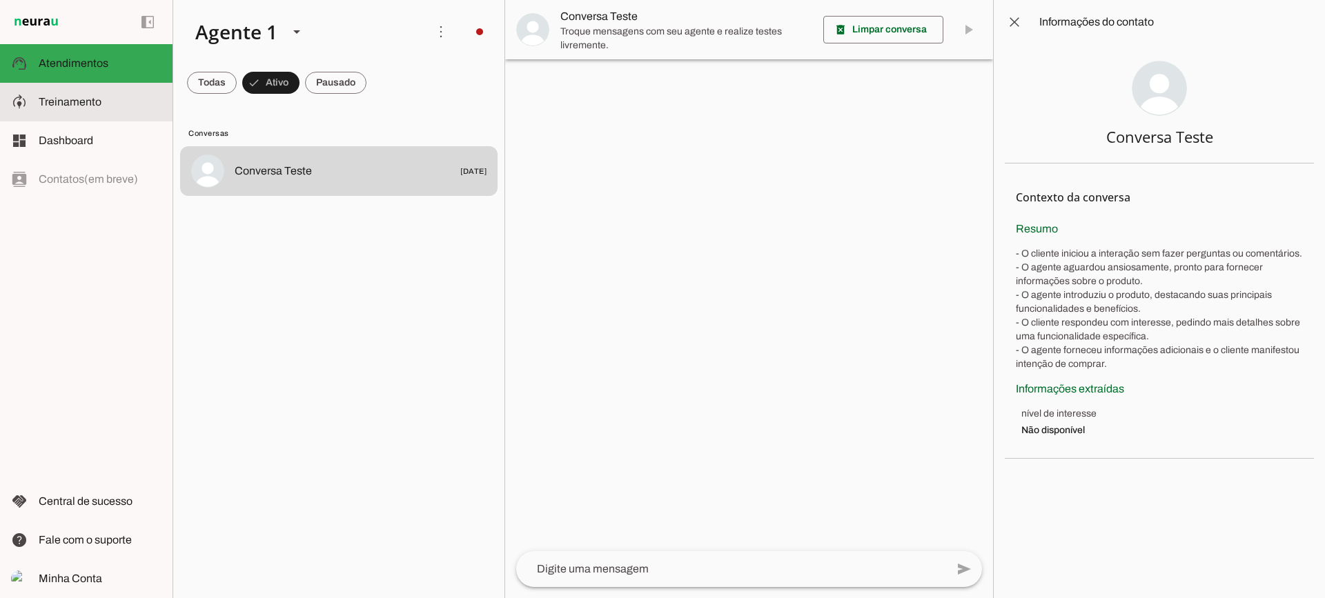
click at [88, 117] on md-item "model_training Treinamento Treinamento" at bounding box center [86, 102] width 173 height 39
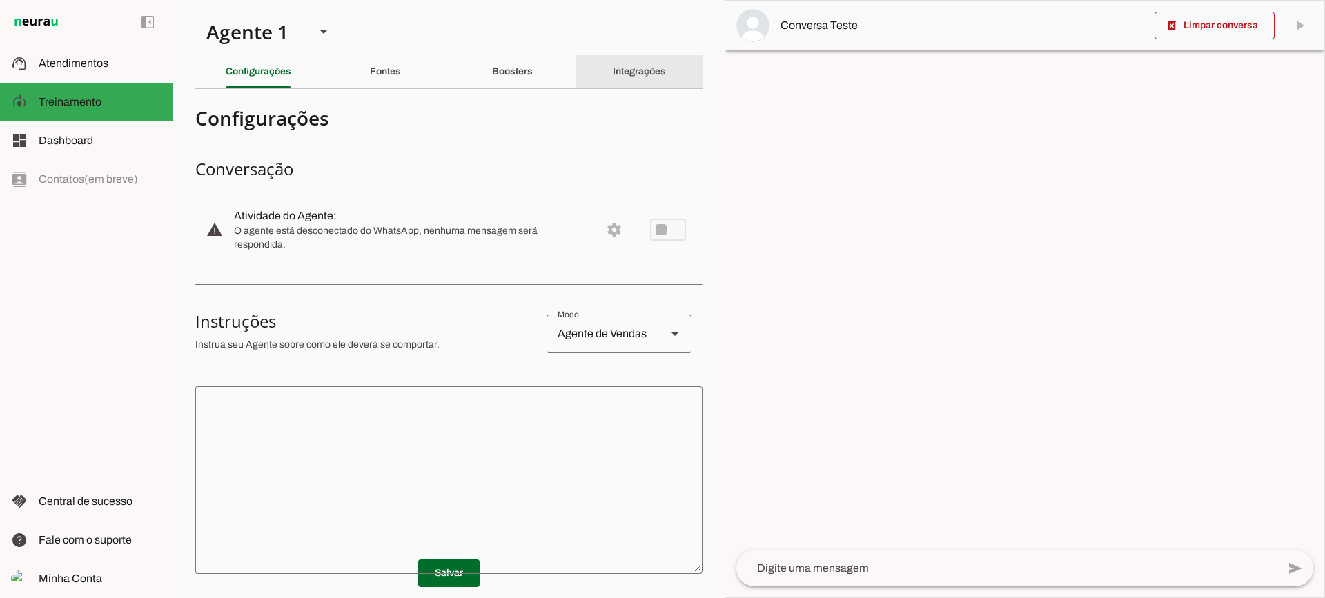
click at [635, 63] on div "Integrações" at bounding box center [639, 71] width 53 height 33
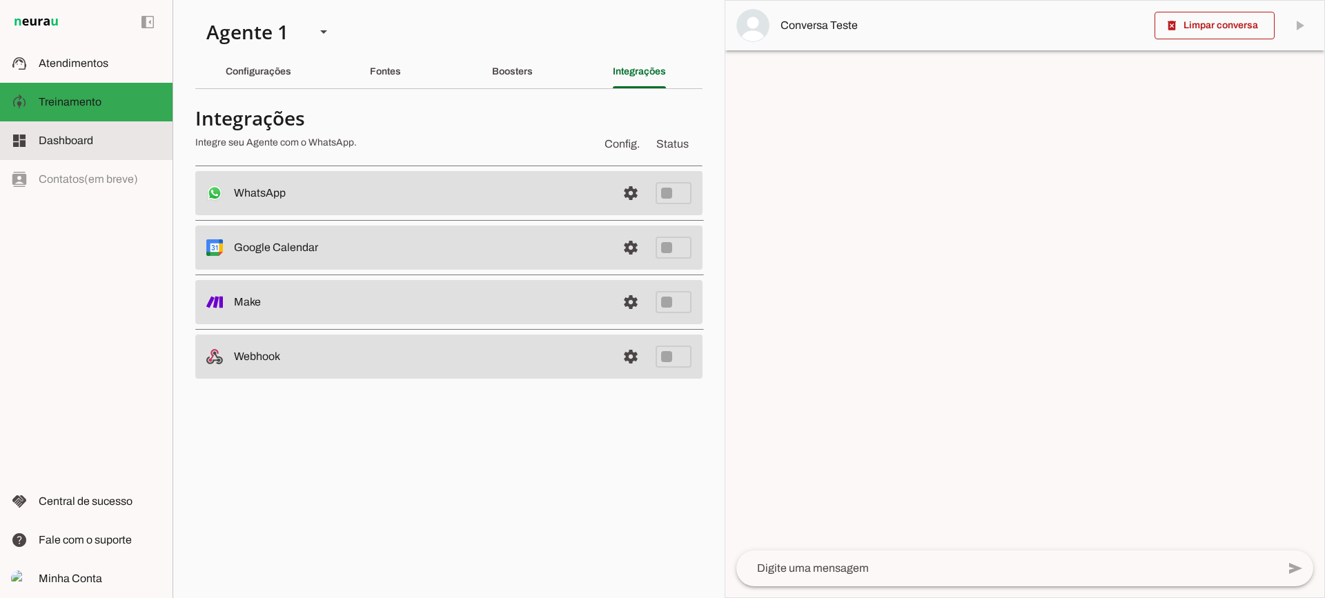
click at [80, 133] on slot at bounding box center [100, 141] width 123 height 17
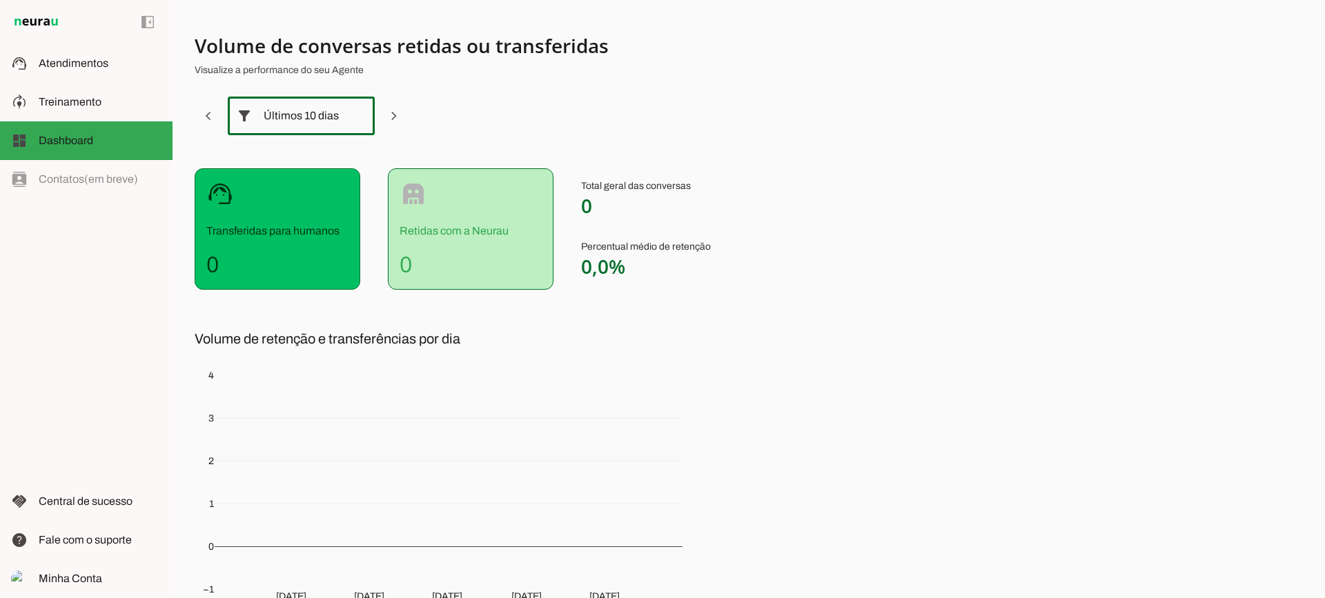
click at [347, 114] on div at bounding box center [358, 116] width 33 height 39
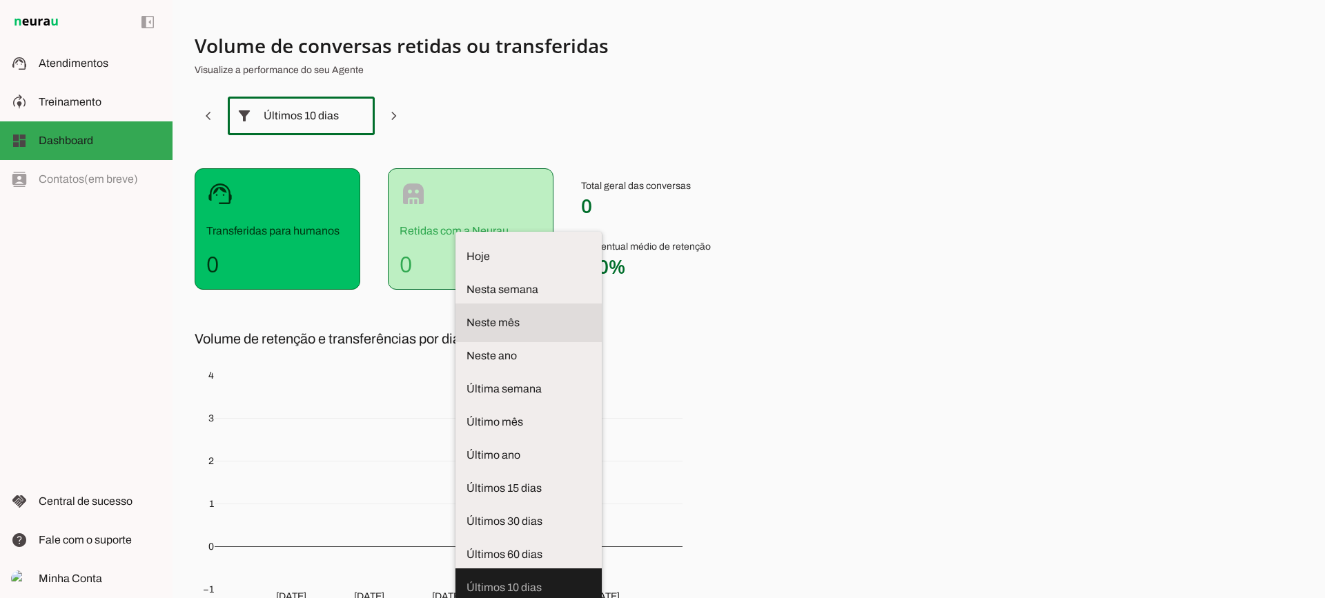
click at [456, 238] on md-item "Neste mês" at bounding box center [529, 256] width 146 height 39
type md-outlined-select "month"
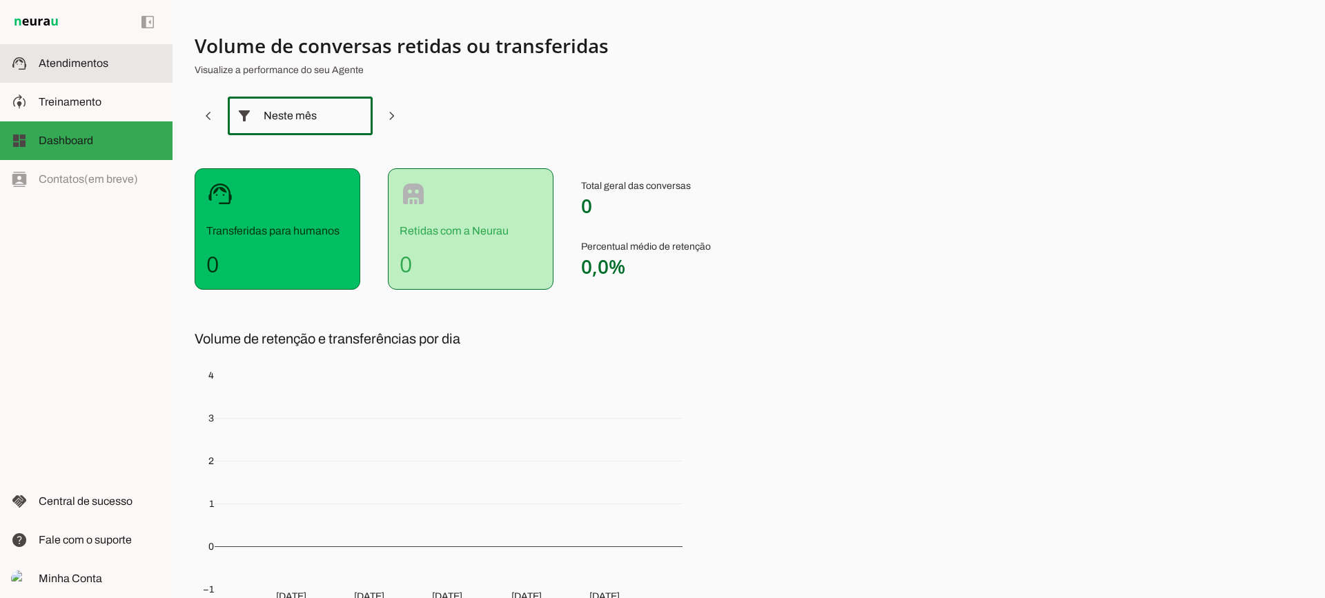
click at [110, 69] on slot at bounding box center [100, 63] width 123 height 17
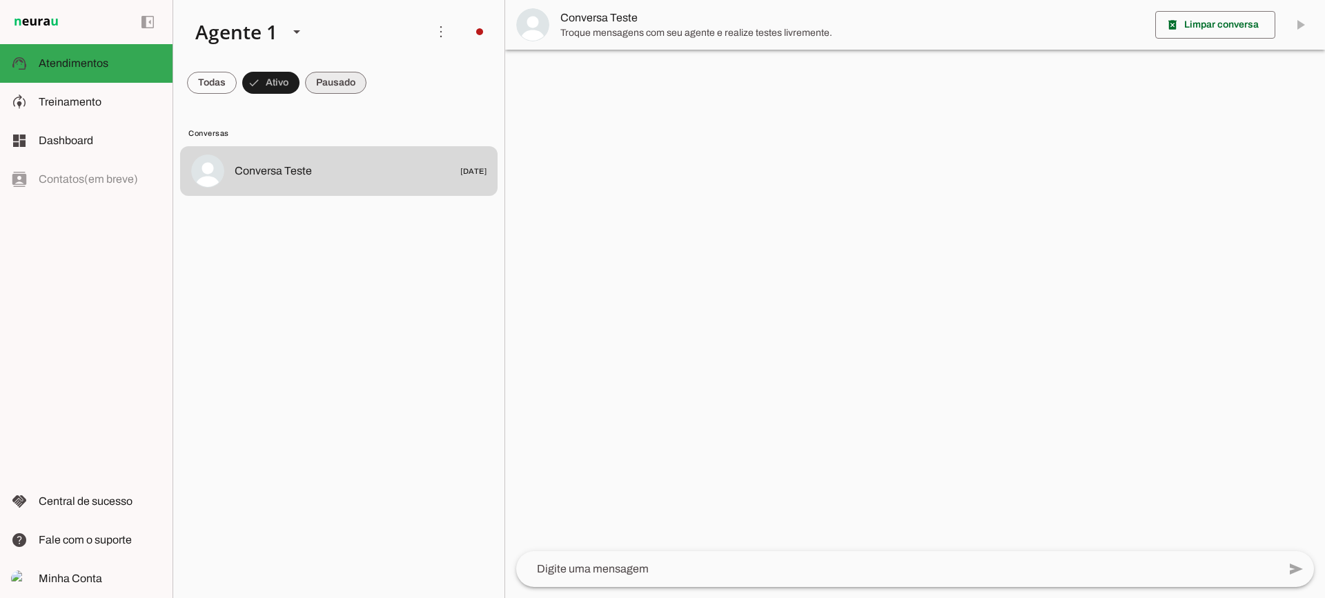
click at [237, 79] on span at bounding box center [212, 82] width 50 height 33
click at [271, 101] on md-chip-set at bounding box center [338, 82] width 331 height 39
click at [237, 90] on span at bounding box center [212, 82] width 50 height 33
